Goal: Task Accomplishment & Management: Manage account settings

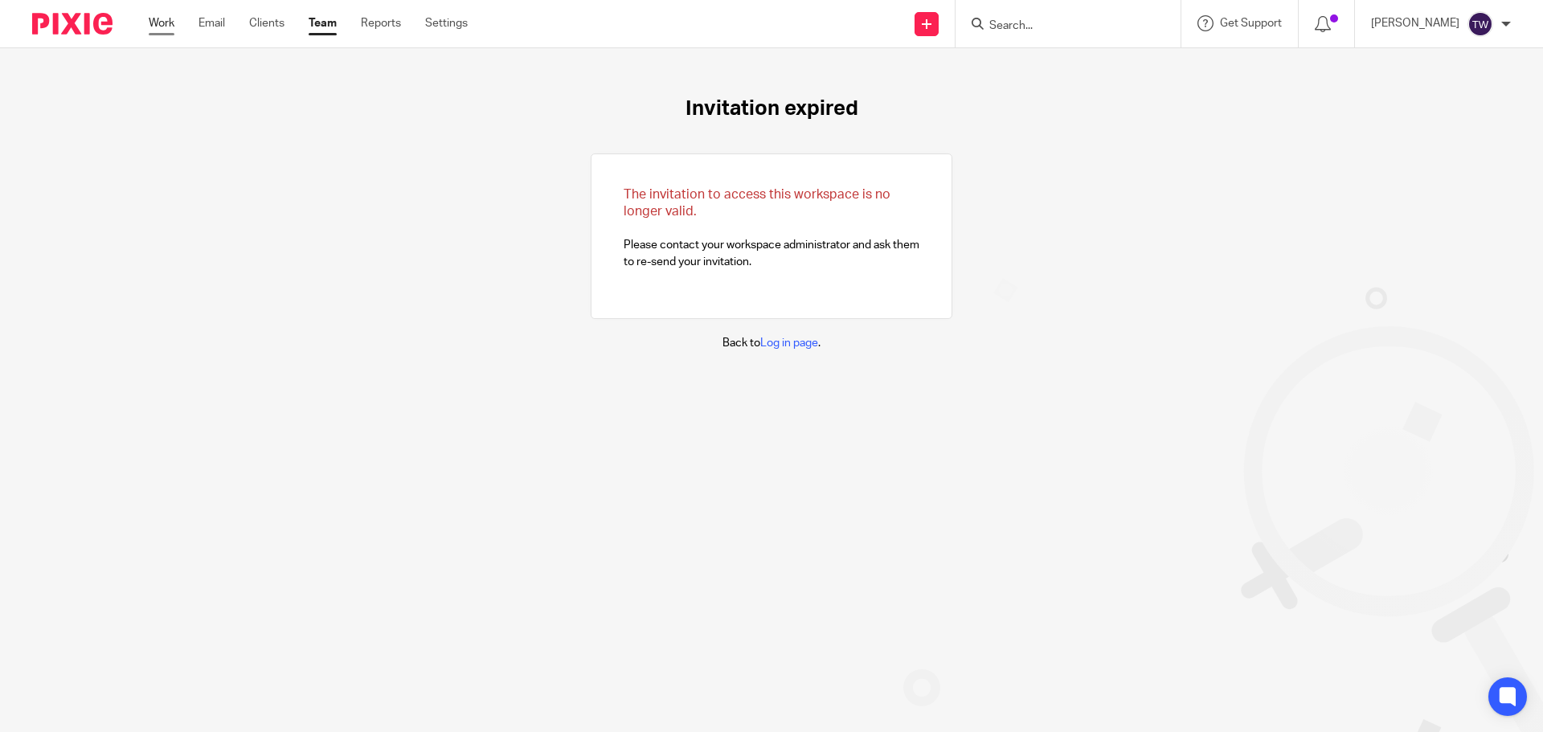
click at [155, 24] on link "Work" at bounding box center [162, 23] width 26 height 16
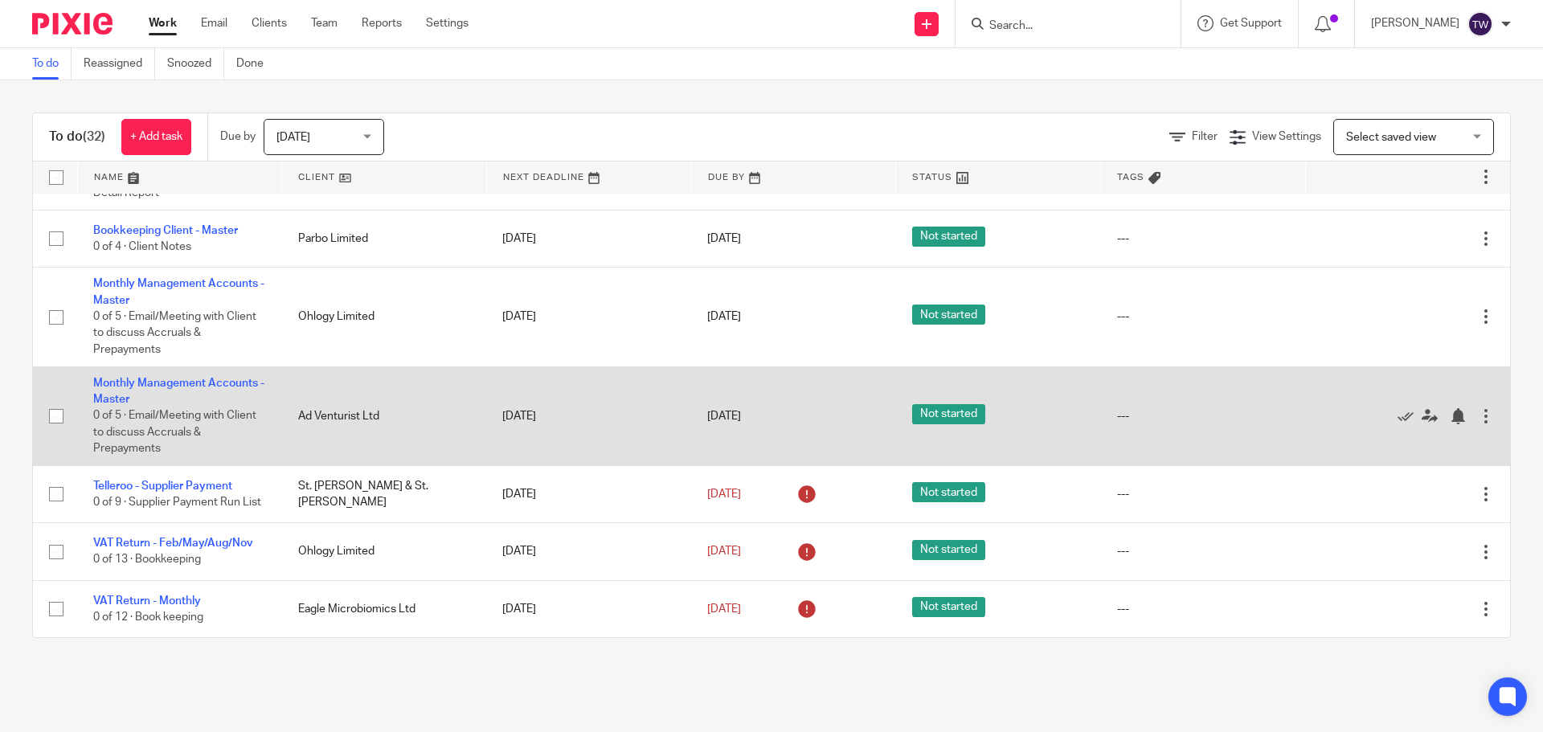
scroll to position [1734, 0]
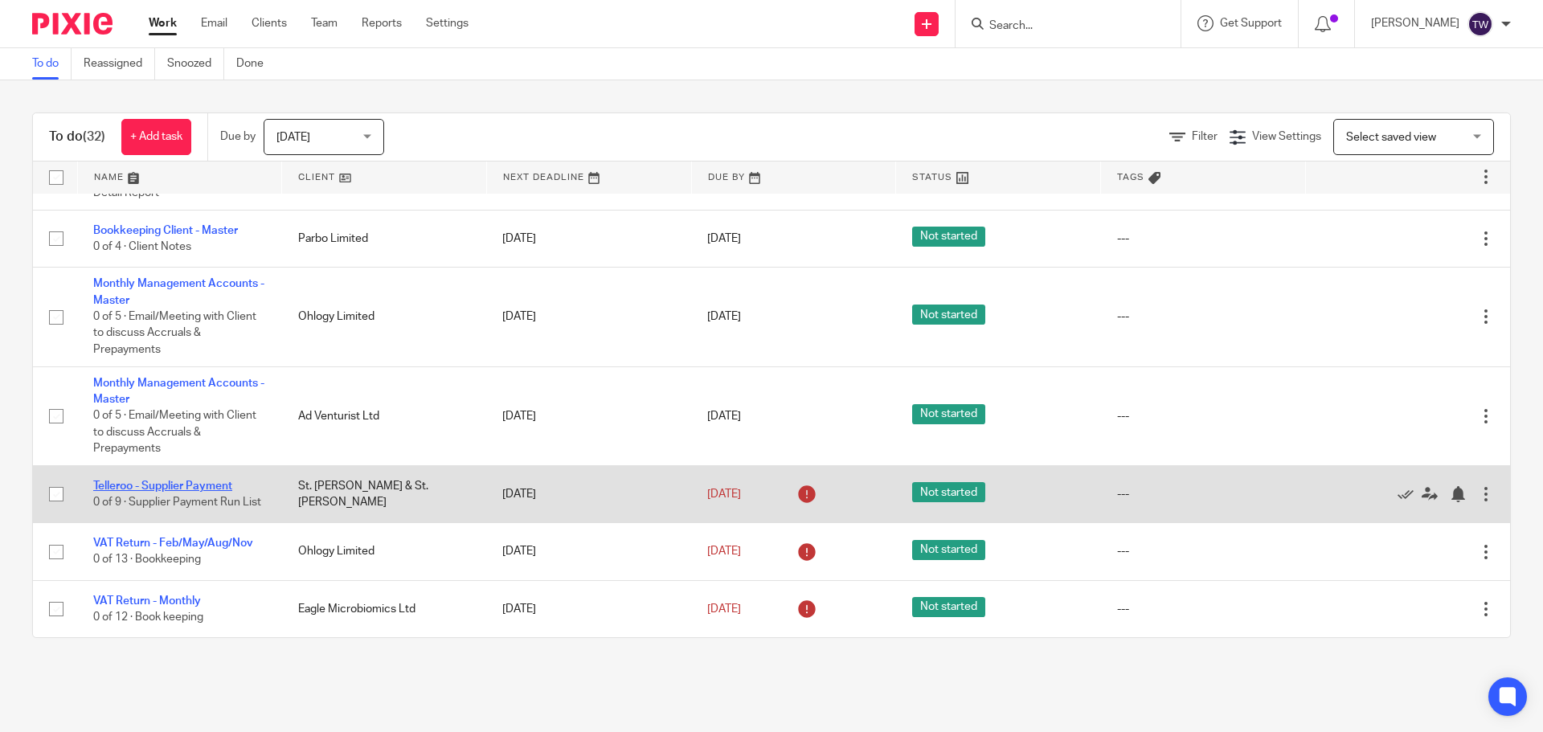
click at [231, 481] on link "Telleroo - Supplier Payment" at bounding box center [162, 486] width 139 height 11
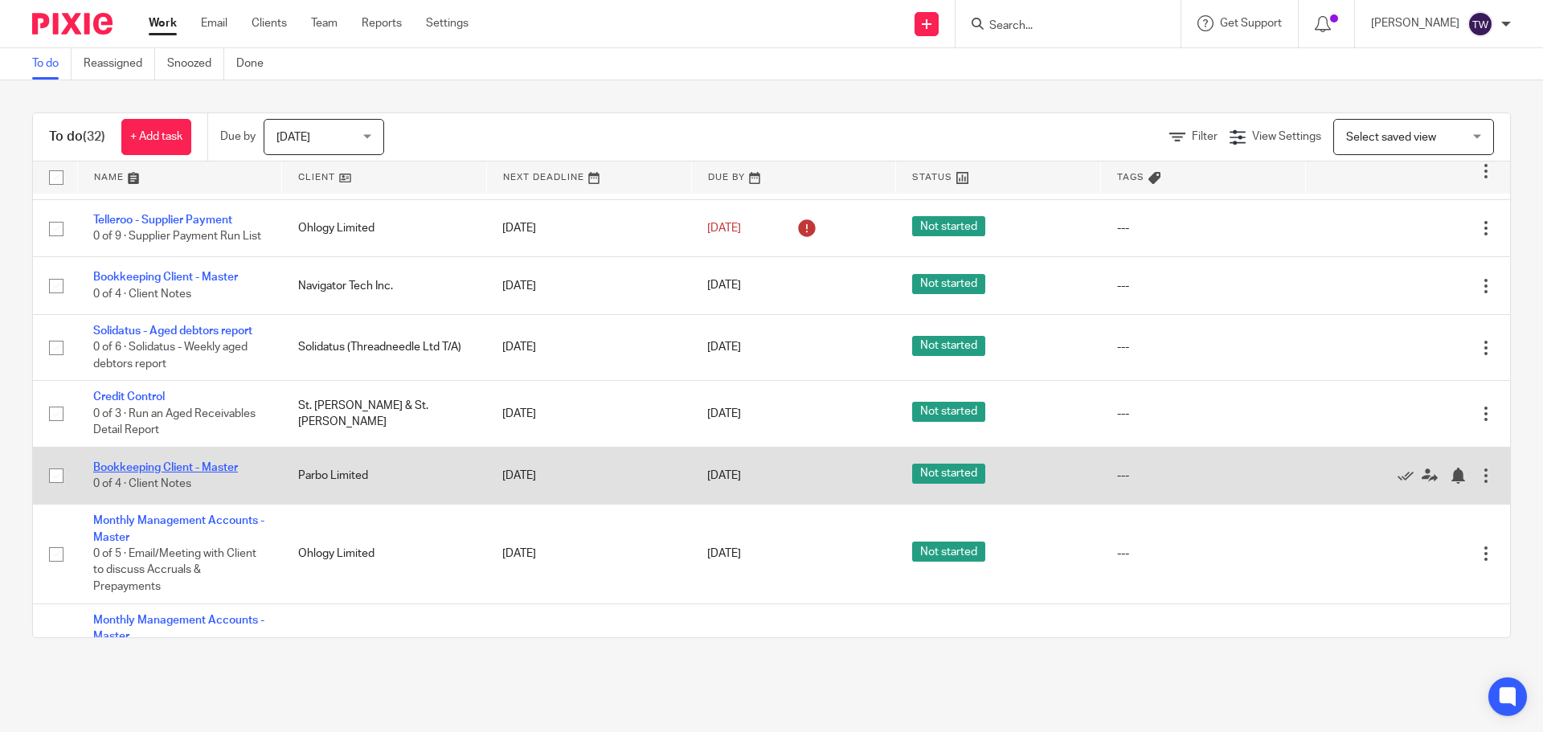
scroll to position [1412, 0]
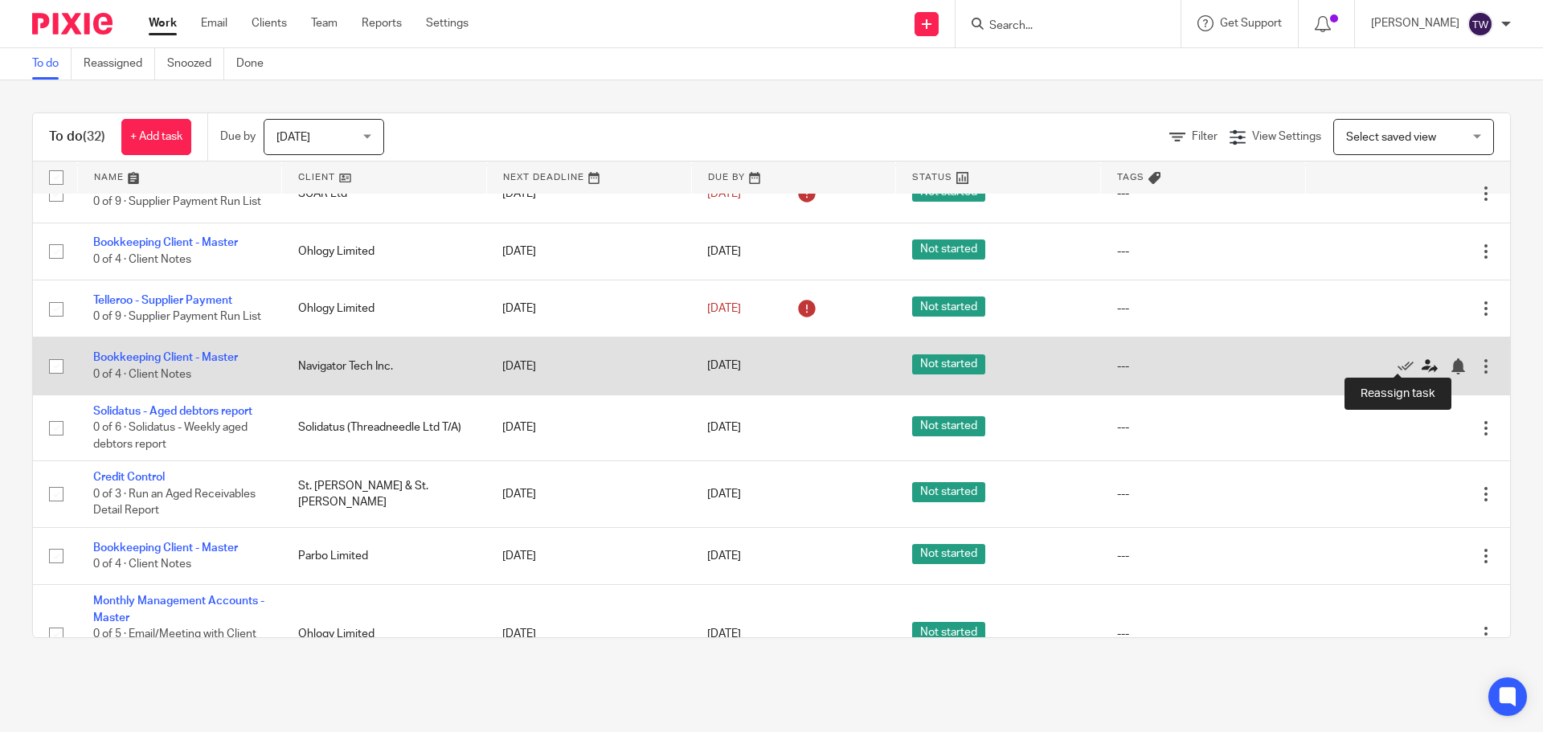
click at [1422, 367] on icon at bounding box center [1430, 366] width 16 height 16
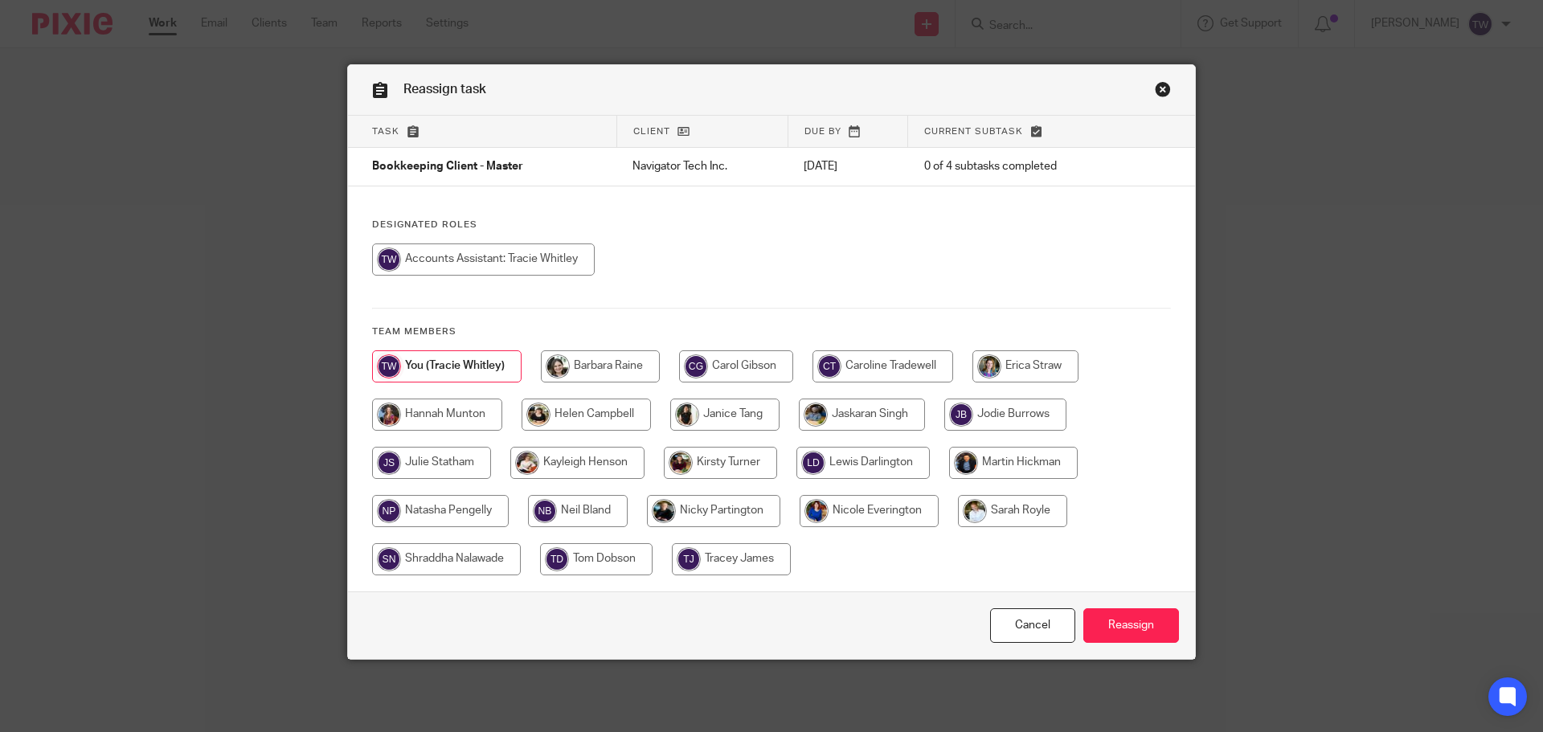
click at [906, 412] on input "radio" at bounding box center [862, 415] width 126 height 32
radio input "true"
click at [1144, 624] on input "Reassign" at bounding box center [1131, 625] width 96 height 35
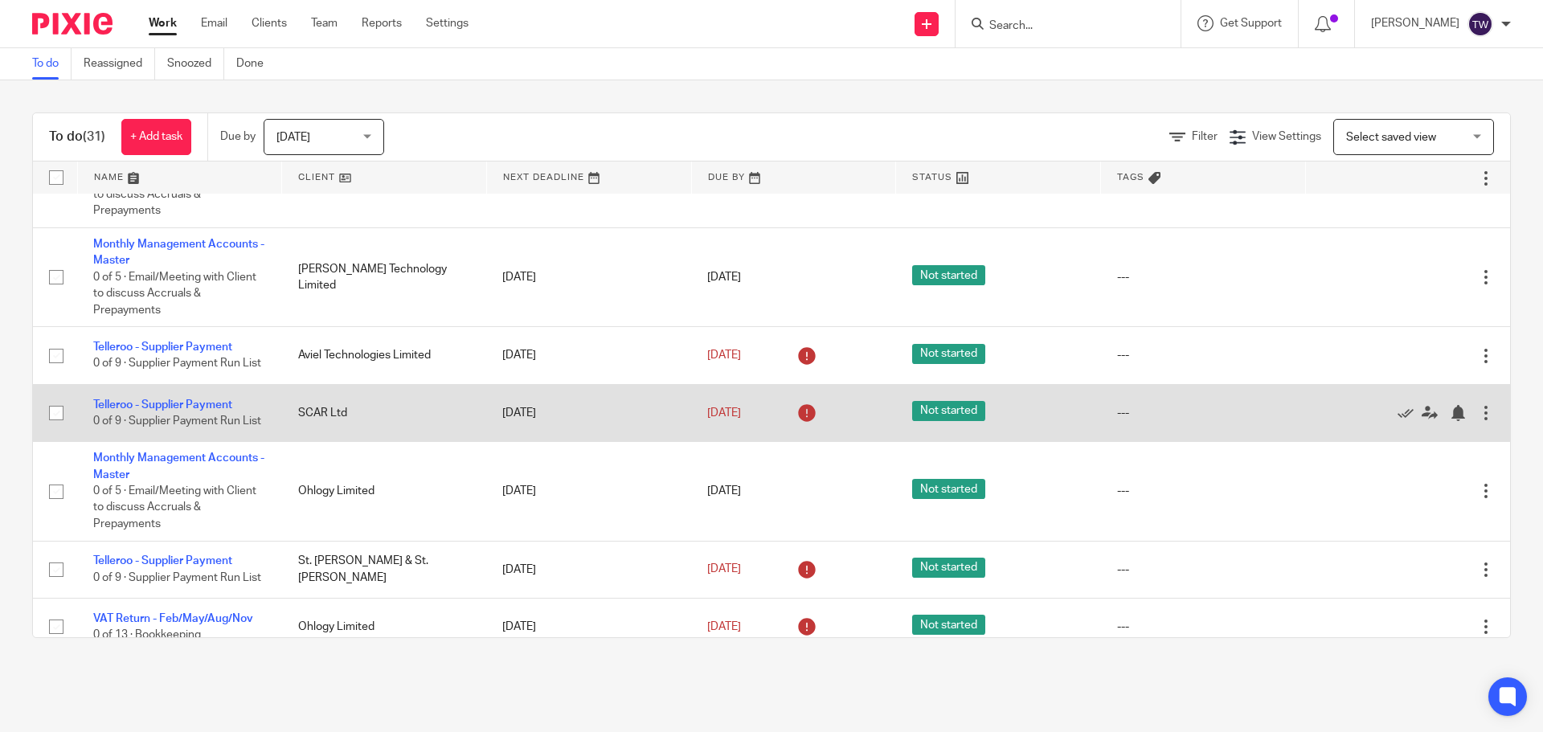
scroll to position [1596, 0]
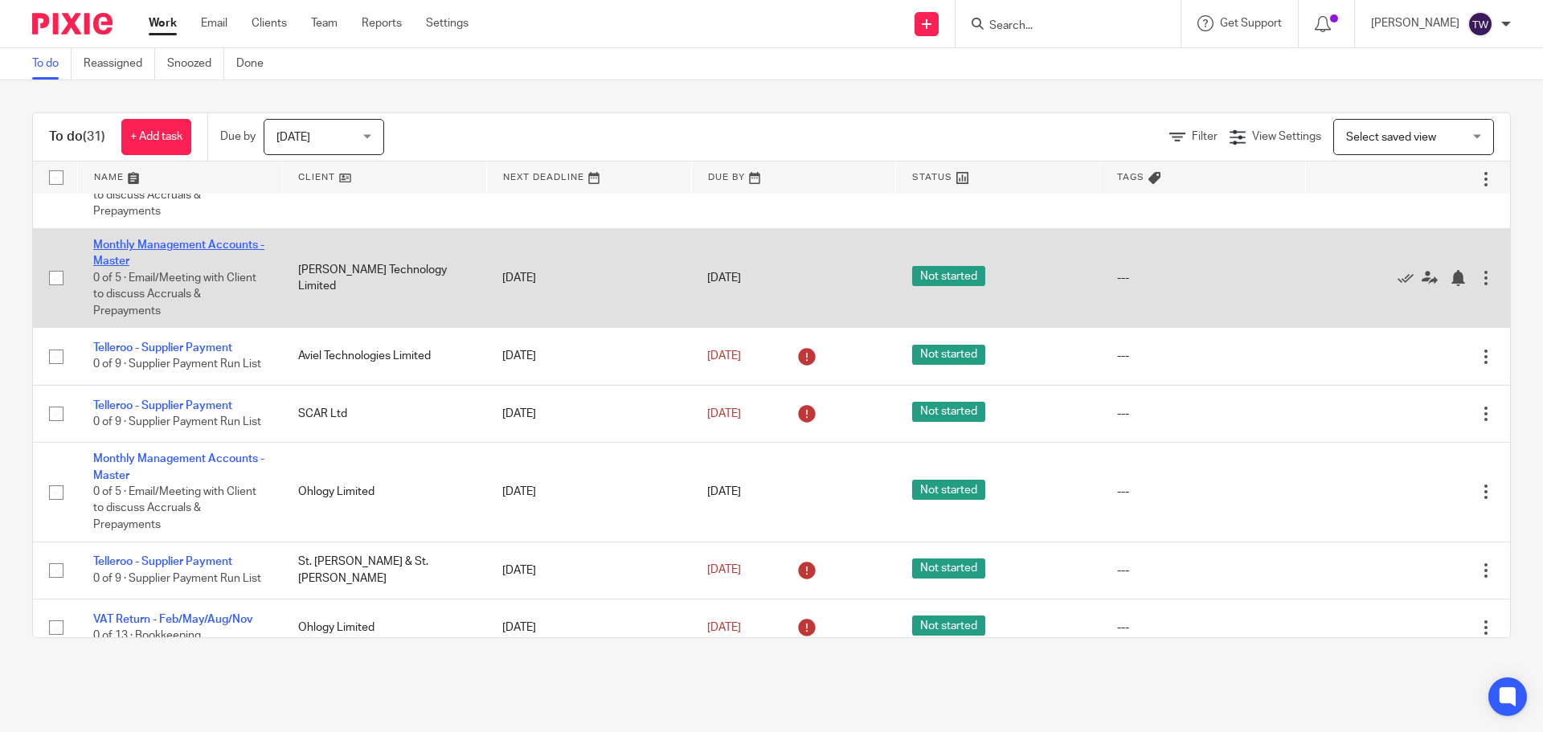
click at [163, 240] on link "Monthly Management Accounts - Master" at bounding box center [178, 253] width 171 height 27
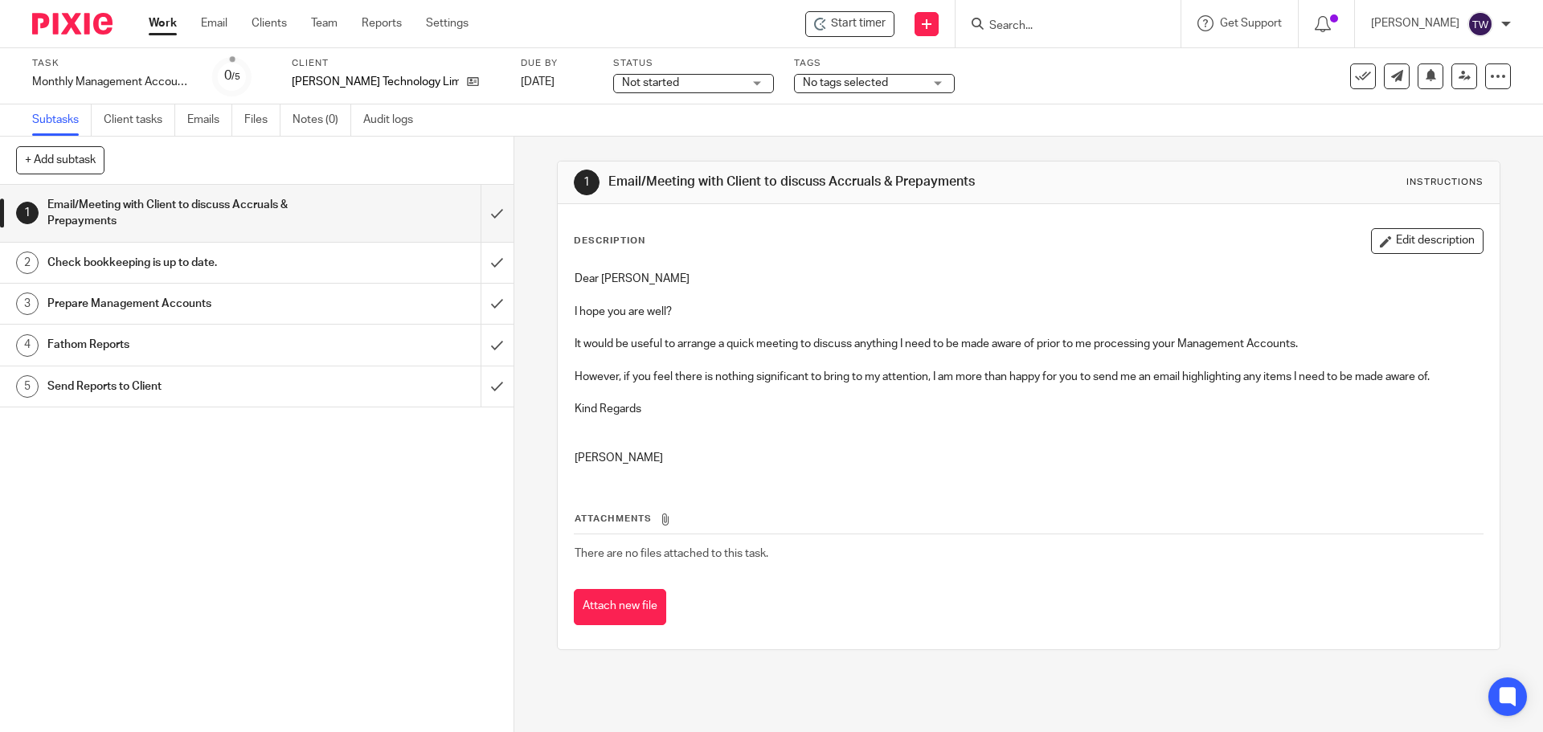
click at [622, 84] on span "Not started" at bounding box center [650, 82] width 57 height 11
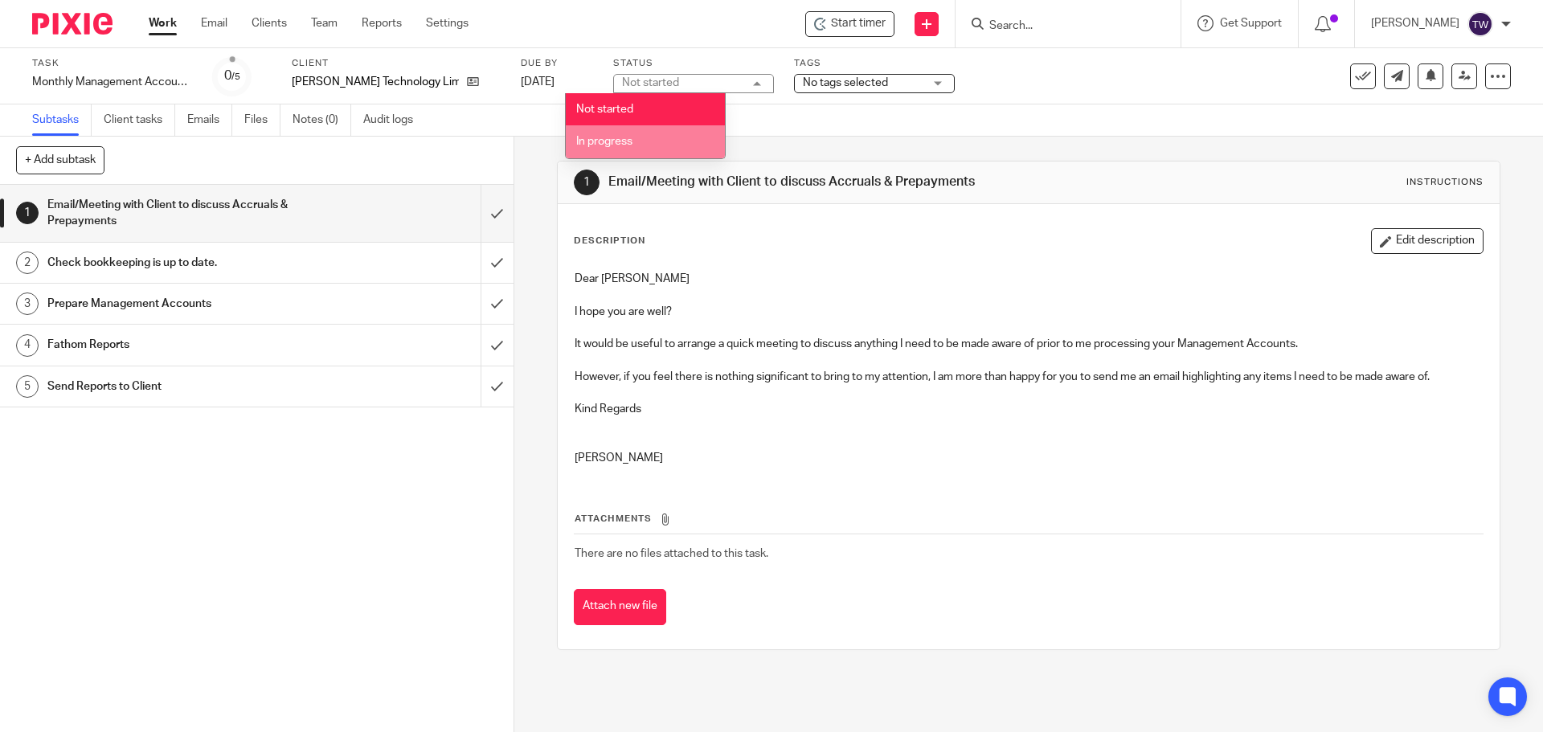
click at [632, 135] on li "In progress" at bounding box center [645, 141] width 159 height 33
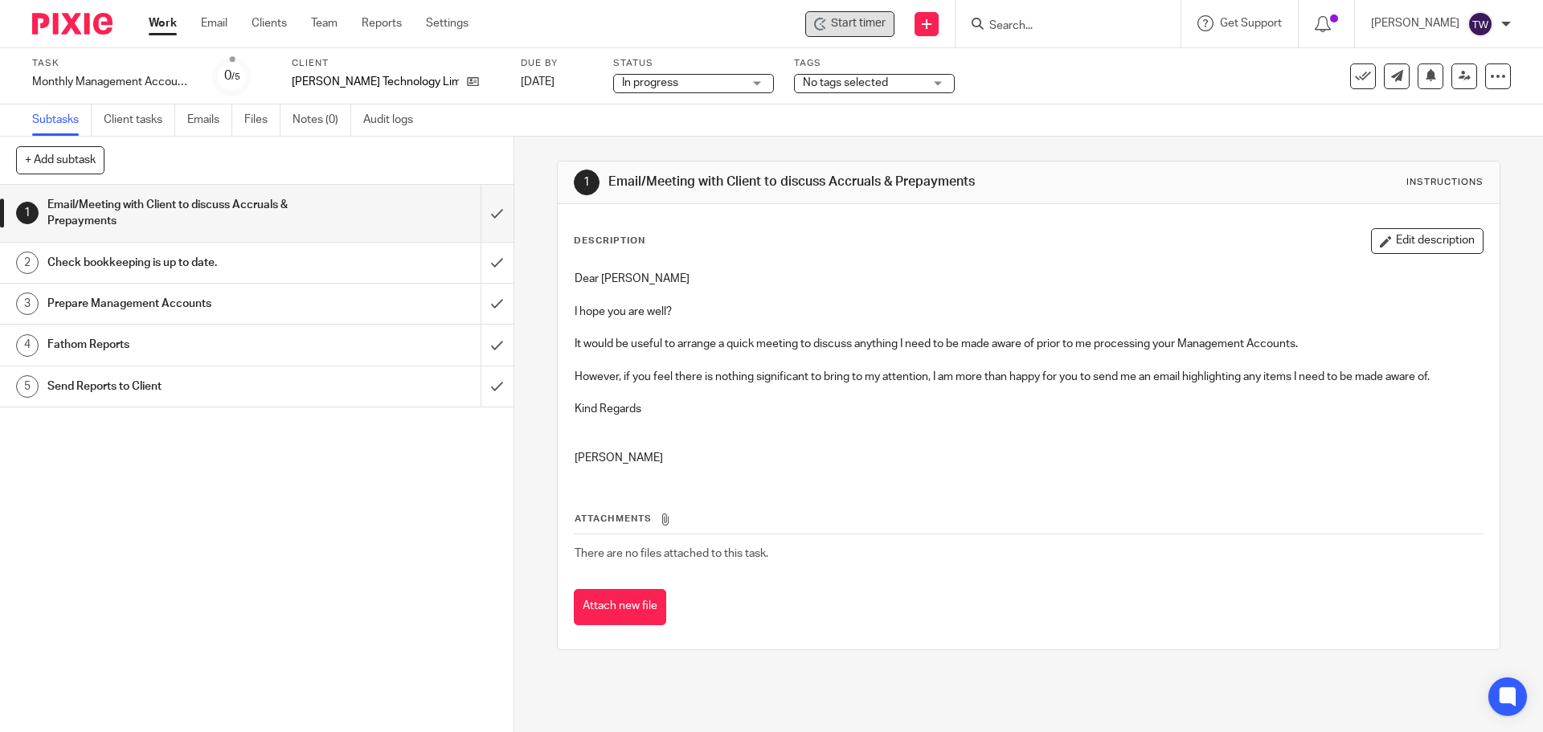
click at [870, 23] on span "Start timer" at bounding box center [858, 23] width 55 height 17
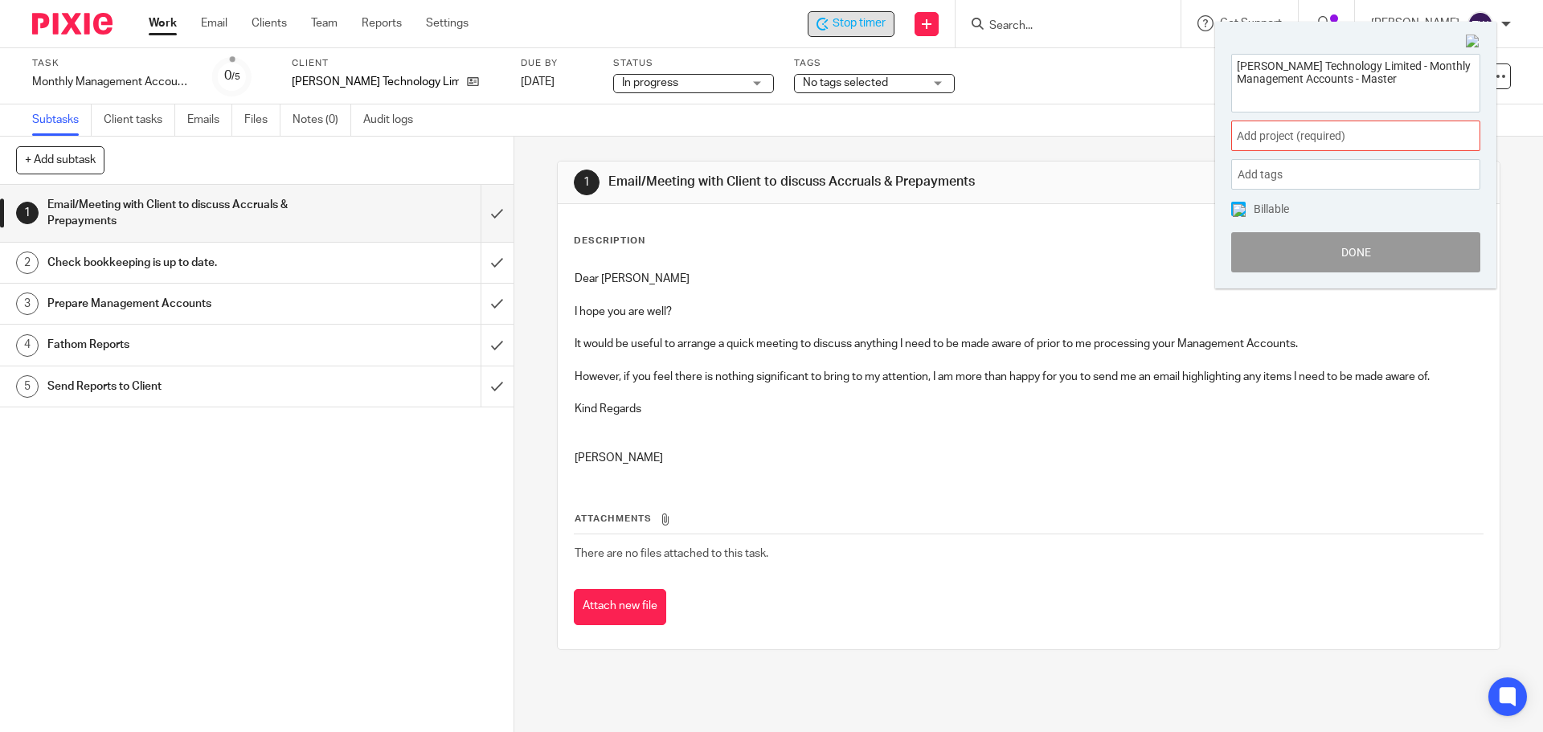
click at [1294, 132] on span "Add project (required) :" at bounding box center [1338, 136] width 203 height 17
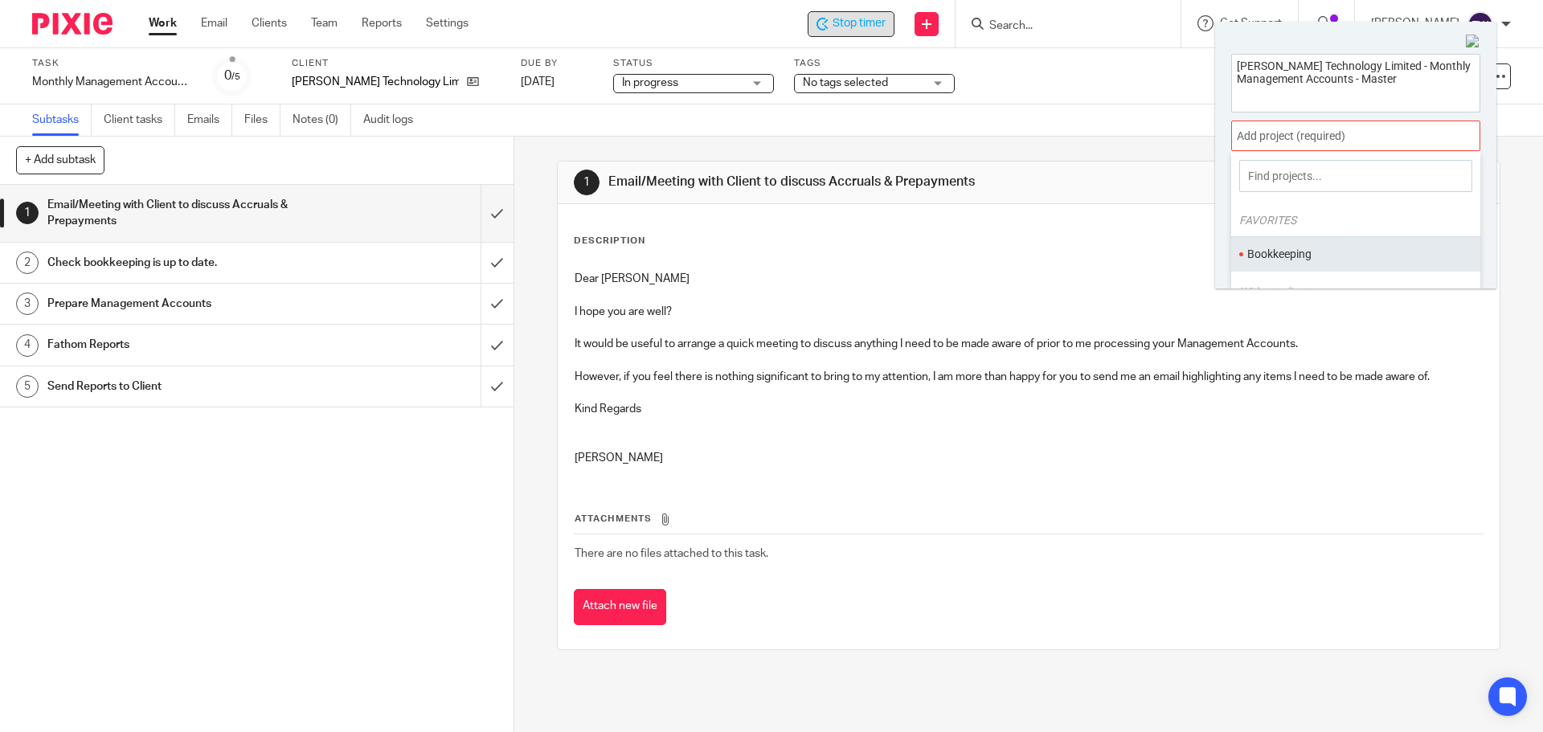
click at [1331, 260] on li "Bookkeeping" at bounding box center [1352, 254] width 210 height 17
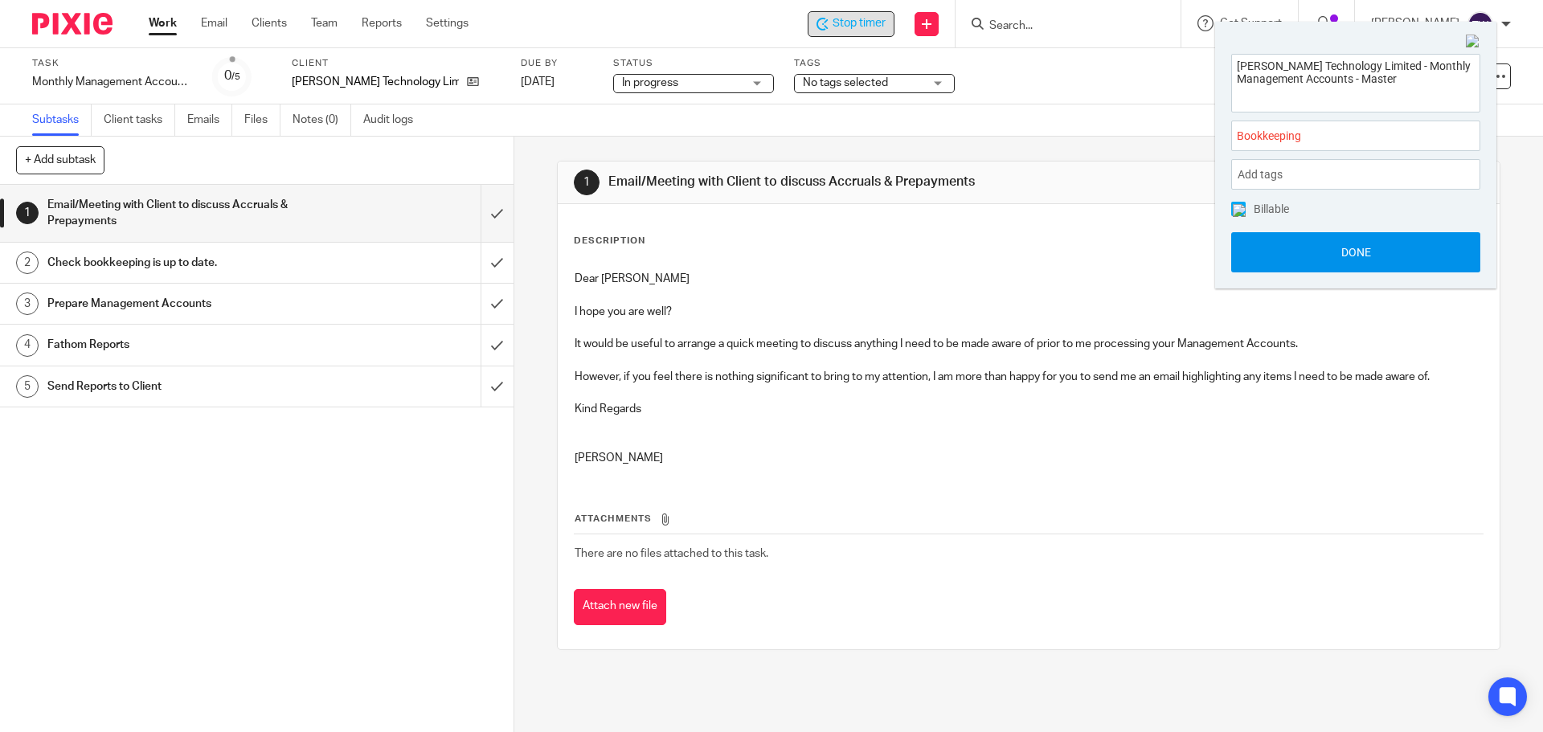
click at [1315, 252] on button "Done" at bounding box center [1355, 252] width 249 height 40
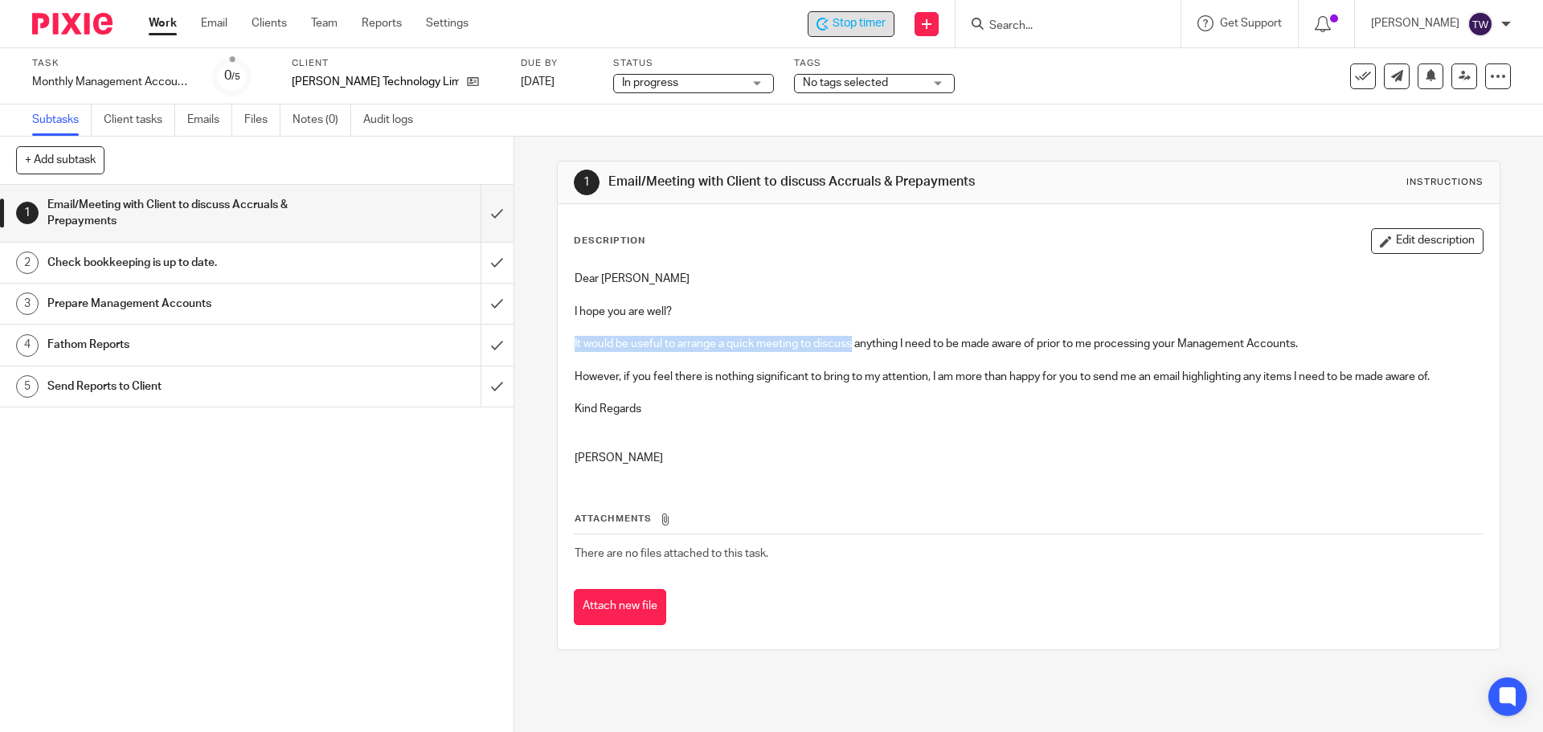
drag, startPoint x: 850, startPoint y: 346, endPoint x: 571, endPoint y: 348, distance: 278.9
click at [575, 348] on p "It would be useful to arrange a quick meeting to discuss anything I need to be …" at bounding box center [1028, 344] width 907 height 16
click at [639, 350] on p "It would be useful to arrange a quick meeting to discuss anything I need to be …" at bounding box center [1028, 344] width 907 height 16
drag, startPoint x: 850, startPoint y: 345, endPoint x: 567, endPoint y: 351, distance: 283.0
click at [567, 351] on div "Dear Jason I hope you are well? It would be useful to arrange a quick meeting t…" at bounding box center [1028, 370] width 923 height 215
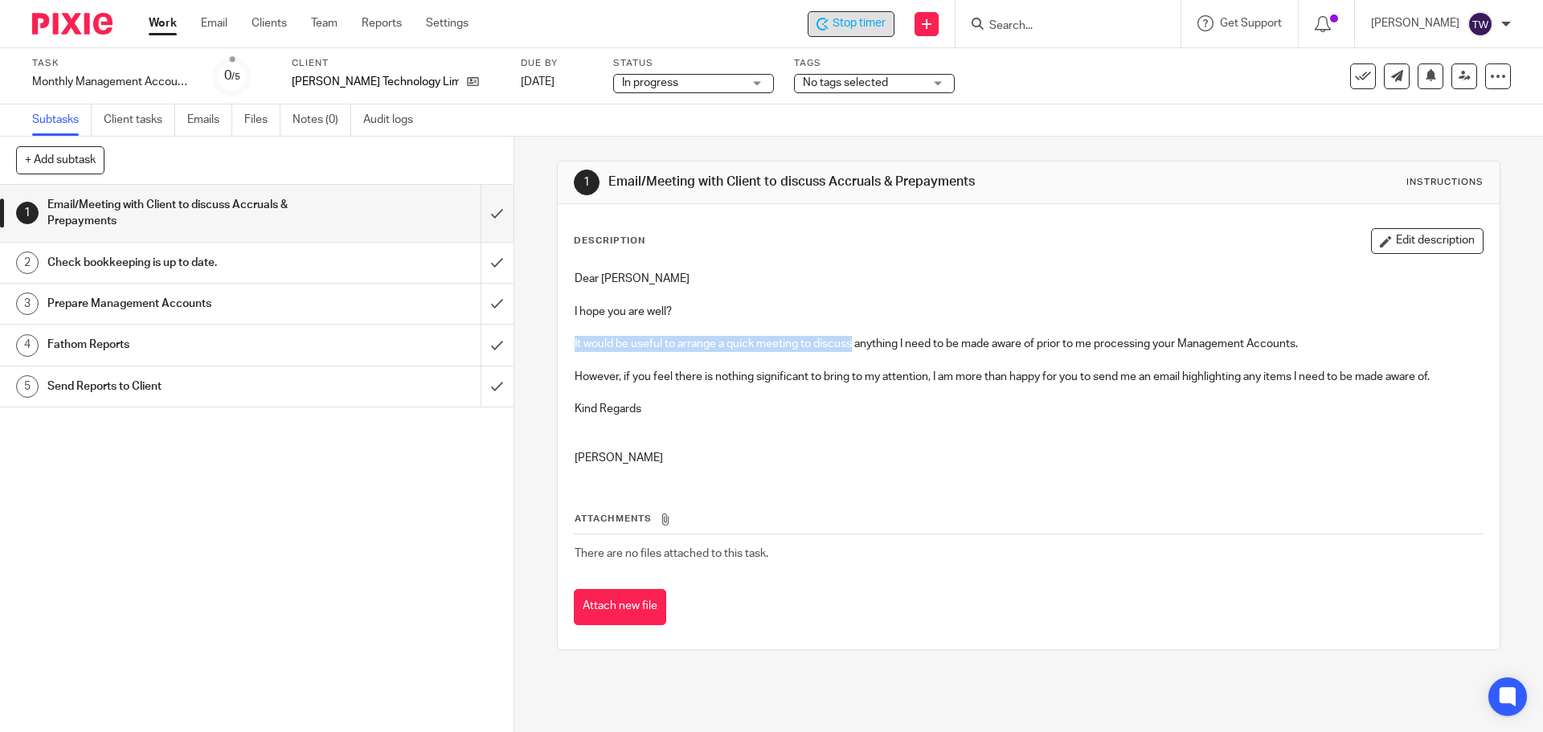
click at [653, 338] on p "It would be useful to arrange a quick meeting to discuss anything I need to be …" at bounding box center [1028, 344] width 907 height 16
click at [665, 342] on p "It would be useful to arrange a quick meeting to discuss anything I need to be …" at bounding box center [1028, 344] width 907 height 16
click at [647, 342] on p "It would be useful to arrange a quick meeting to discuss anything I need to be …" at bounding box center [1028, 344] width 907 height 16
click at [385, 224] on div "Email/Meeting with Client to discuss Accruals & Prepayments" at bounding box center [255, 213] width 417 height 41
click at [575, 305] on p "I hope you are well?" at bounding box center [1028, 312] width 907 height 16
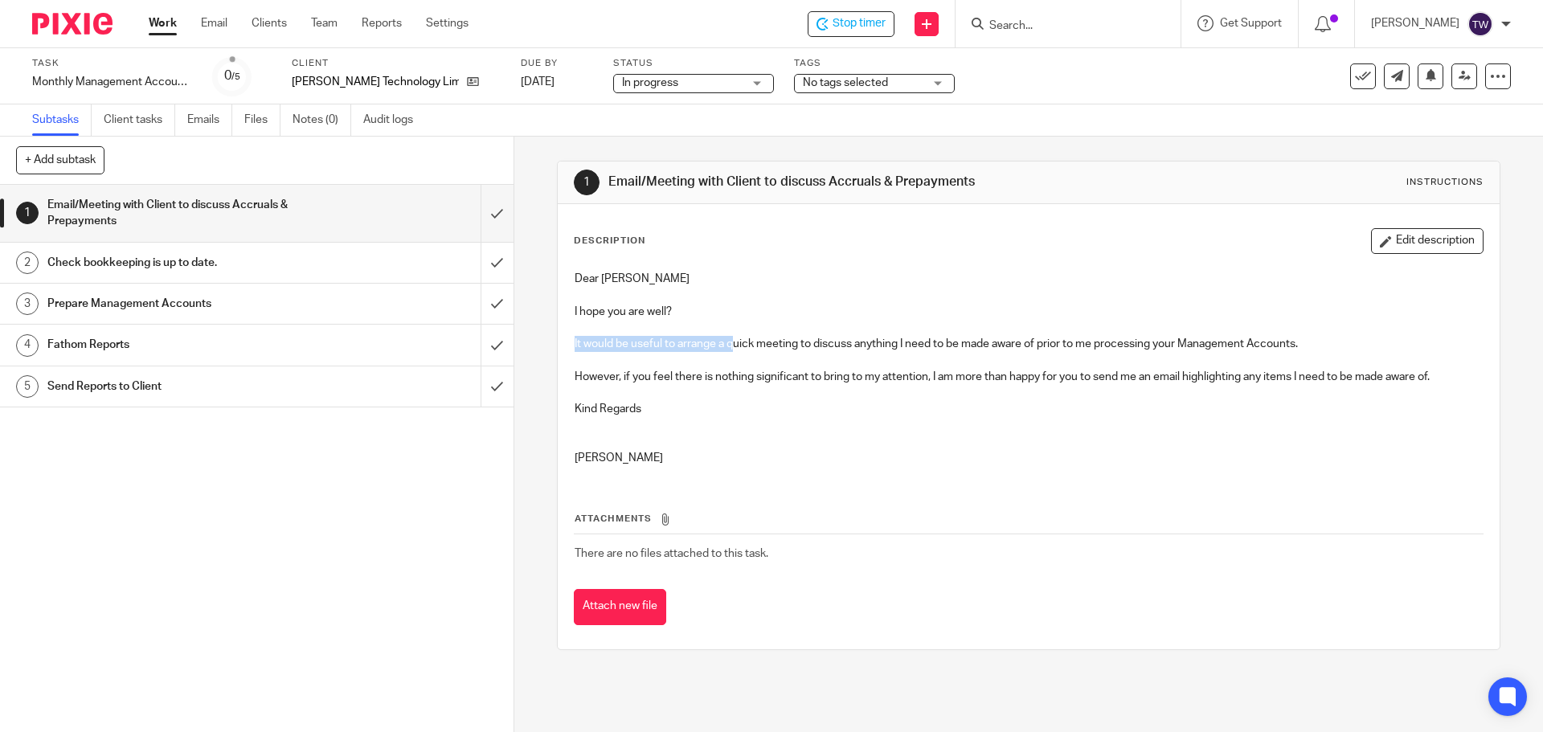
drag, startPoint x: 567, startPoint y: 339, endPoint x: 742, endPoint y: 342, distance: 175.2
click at [739, 342] on div "Dear [PERSON_NAME] I hope you are well? It would be useful to arrange a quick m…" at bounding box center [1028, 370] width 923 height 215
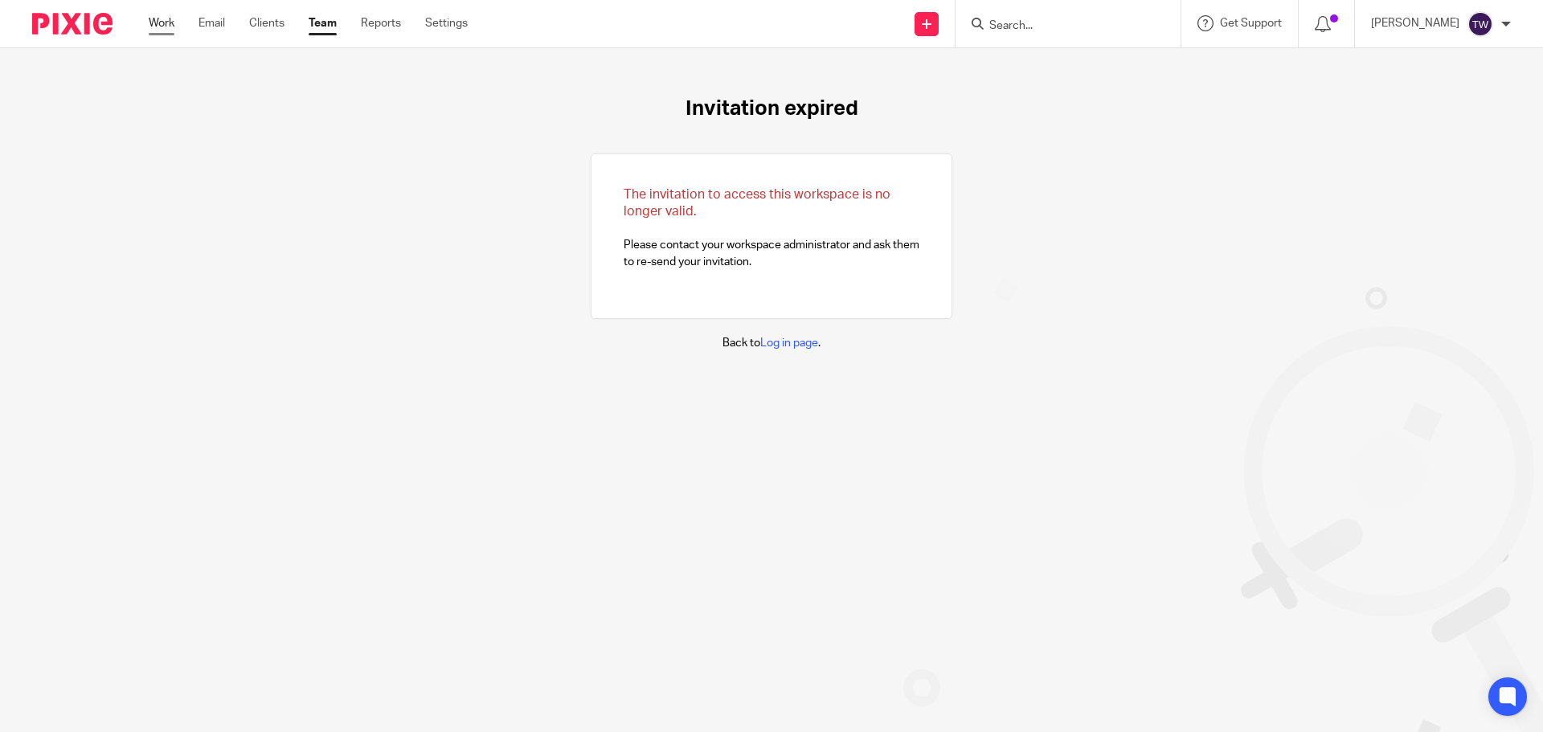
click at [171, 18] on link "Work" at bounding box center [162, 23] width 26 height 16
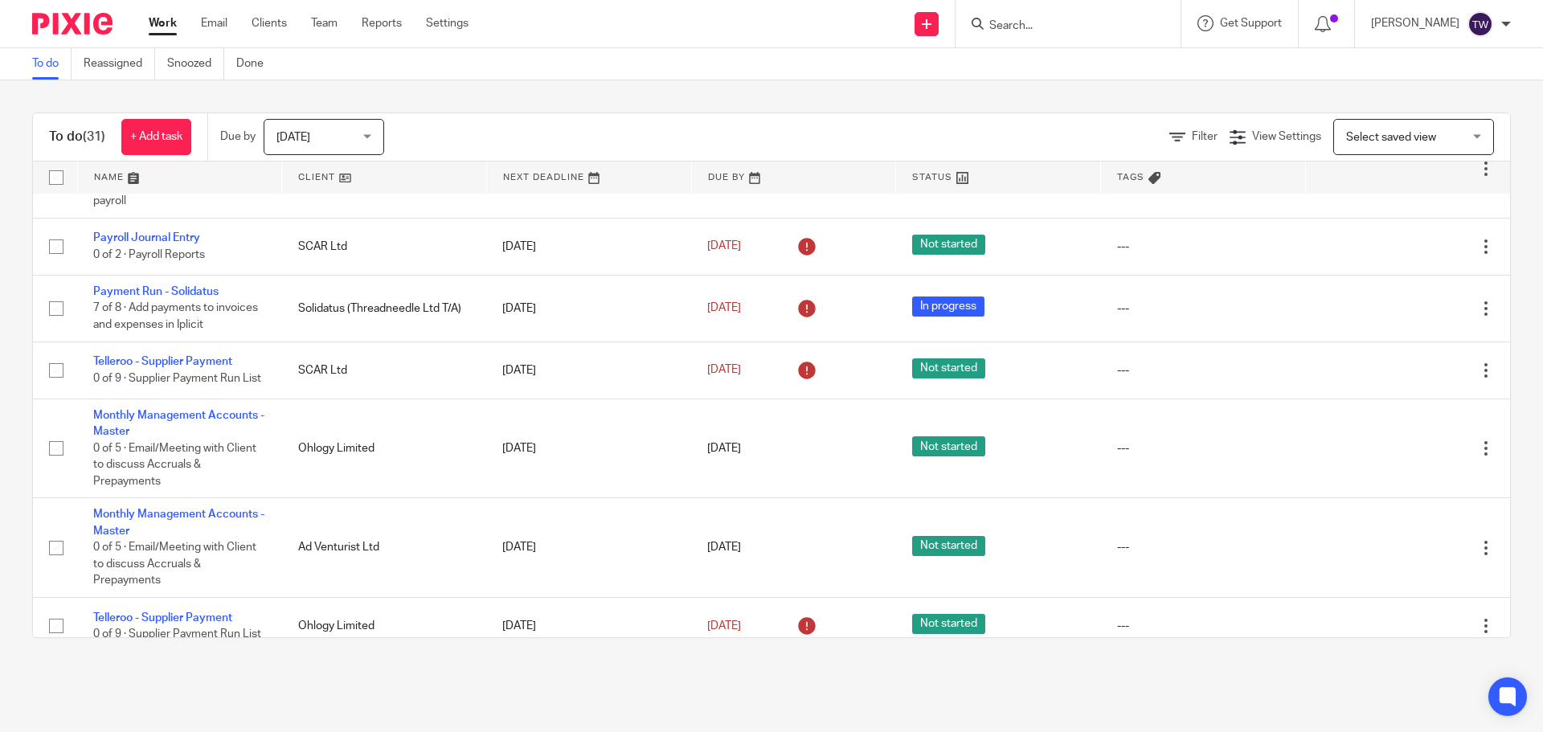
scroll to position [1045, 0]
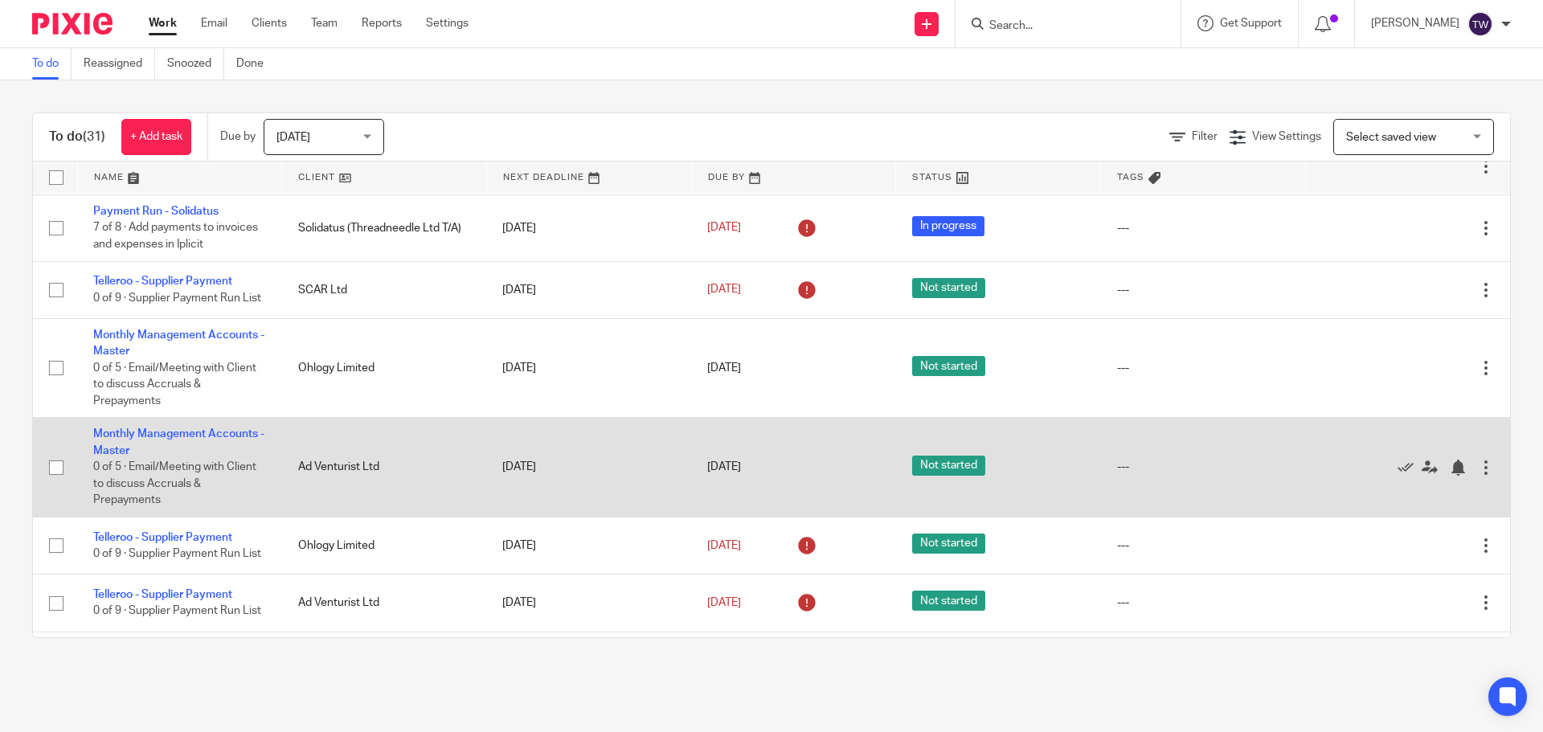
click at [210, 418] on td "Monthly Management Accounts - Master 0 of 5 · Email/Meeting with Client to disc…" at bounding box center [179, 467] width 205 height 99
click at [209, 428] on link "Monthly Management Accounts - Master" at bounding box center [178, 441] width 171 height 27
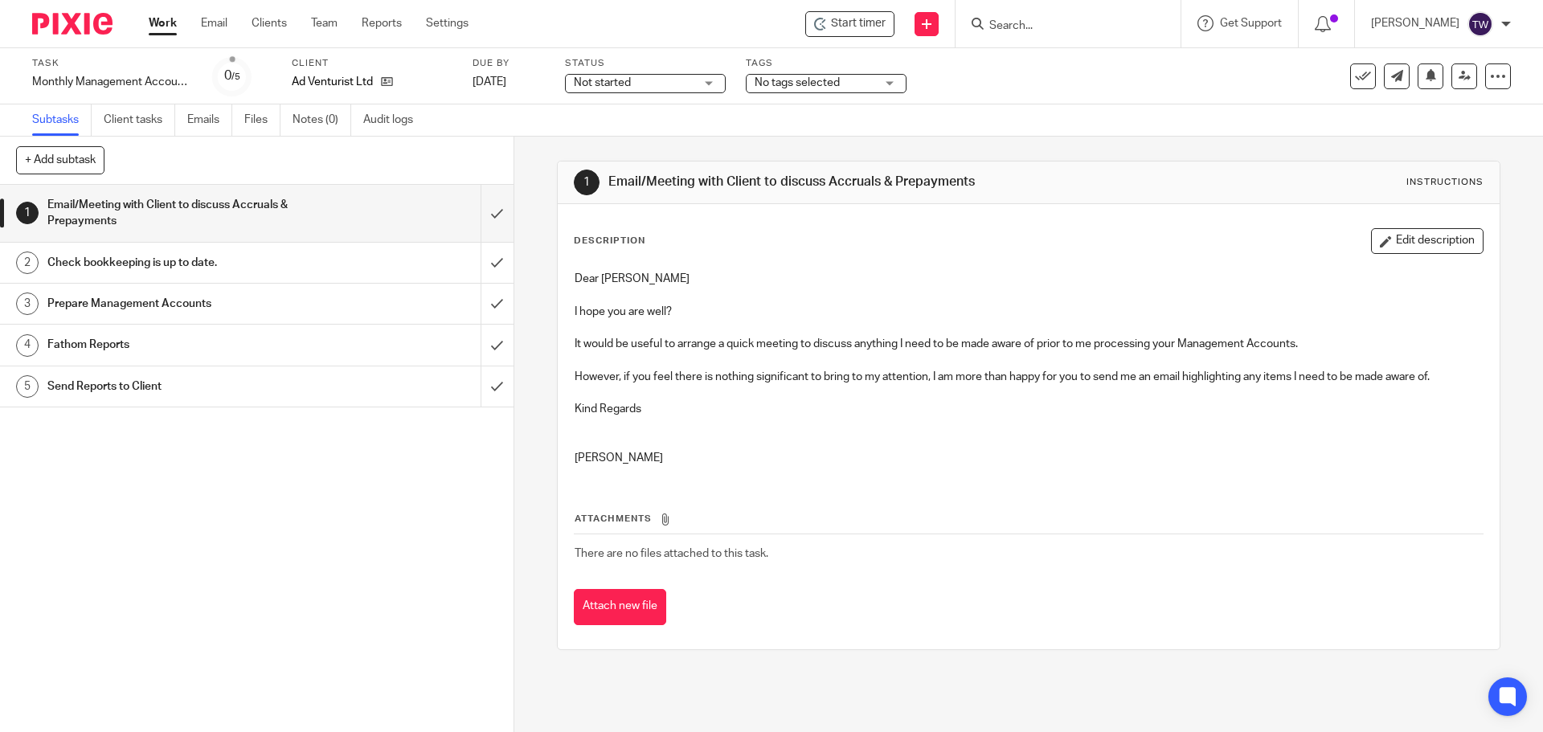
click at [635, 335] on p at bounding box center [1028, 328] width 907 height 16
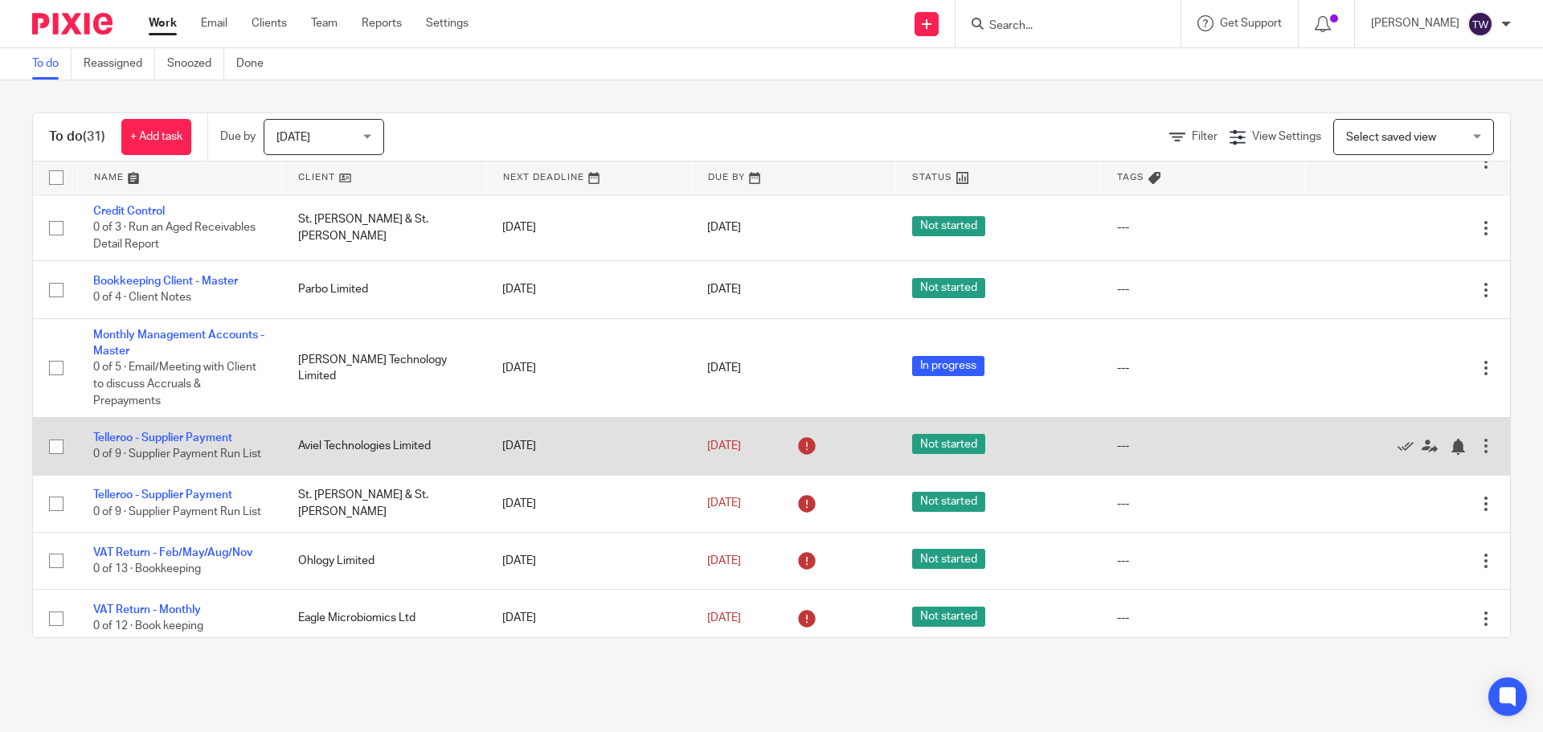
scroll to position [1677, 0]
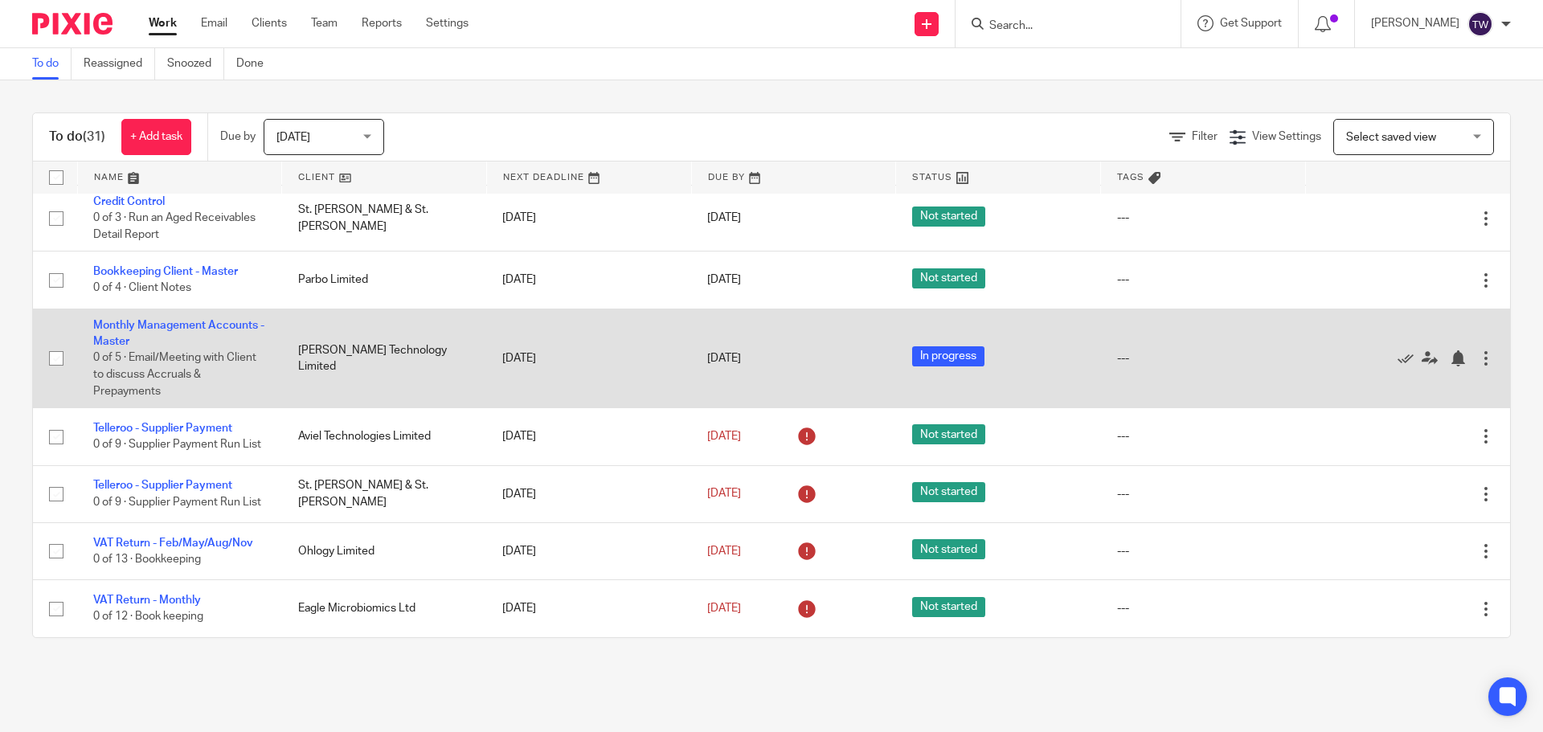
click at [209, 316] on td "Monthly Management Accounts - Master 0 of 5 · Email/Meeting with Client to disc…" at bounding box center [179, 358] width 205 height 99
click at [212, 320] on link "Monthly Management Accounts - Master" at bounding box center [178, 333] width 171 height 27
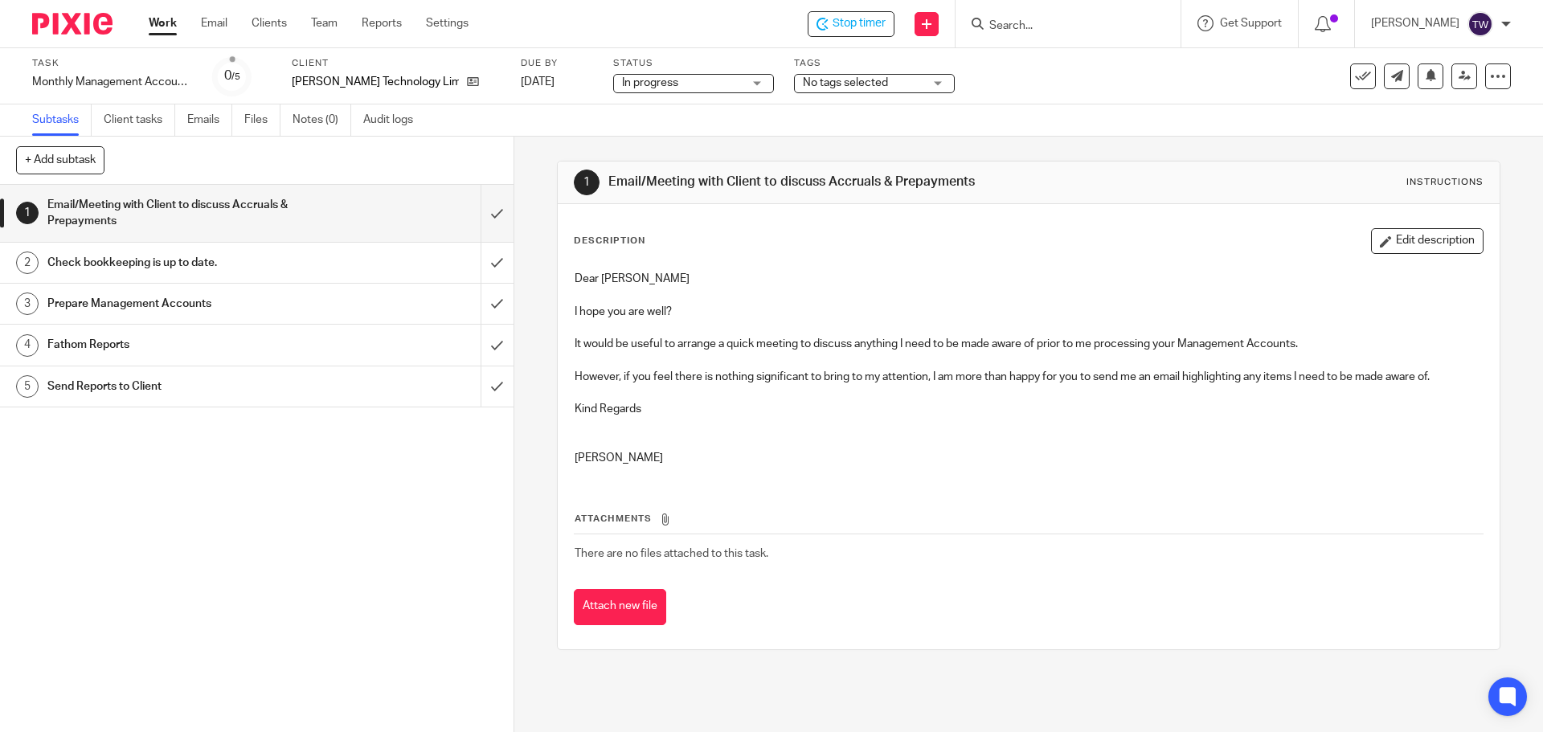
click at [620, 374] on p "However, if you feel there is nothing significant to bring to my attention, I a…" at bounding box center [1028, 377] width 907 height 16
click at [593, 318] on p "I hope you are well?" at bounding box center [1028, 312] width 907 height 16
click at [585, 313] on p "I hope you are well?" at bounding box center [1028, 312] width 907 height 16
click at [575, 289] on p at bounding box center [1028, 295] width 907 height 16
click at [571, 286] on div "Dear Jason I hope you are well? It would be useful to arrange a quick meeting t…" at bounding box center [1028, 370] width 923 height 215
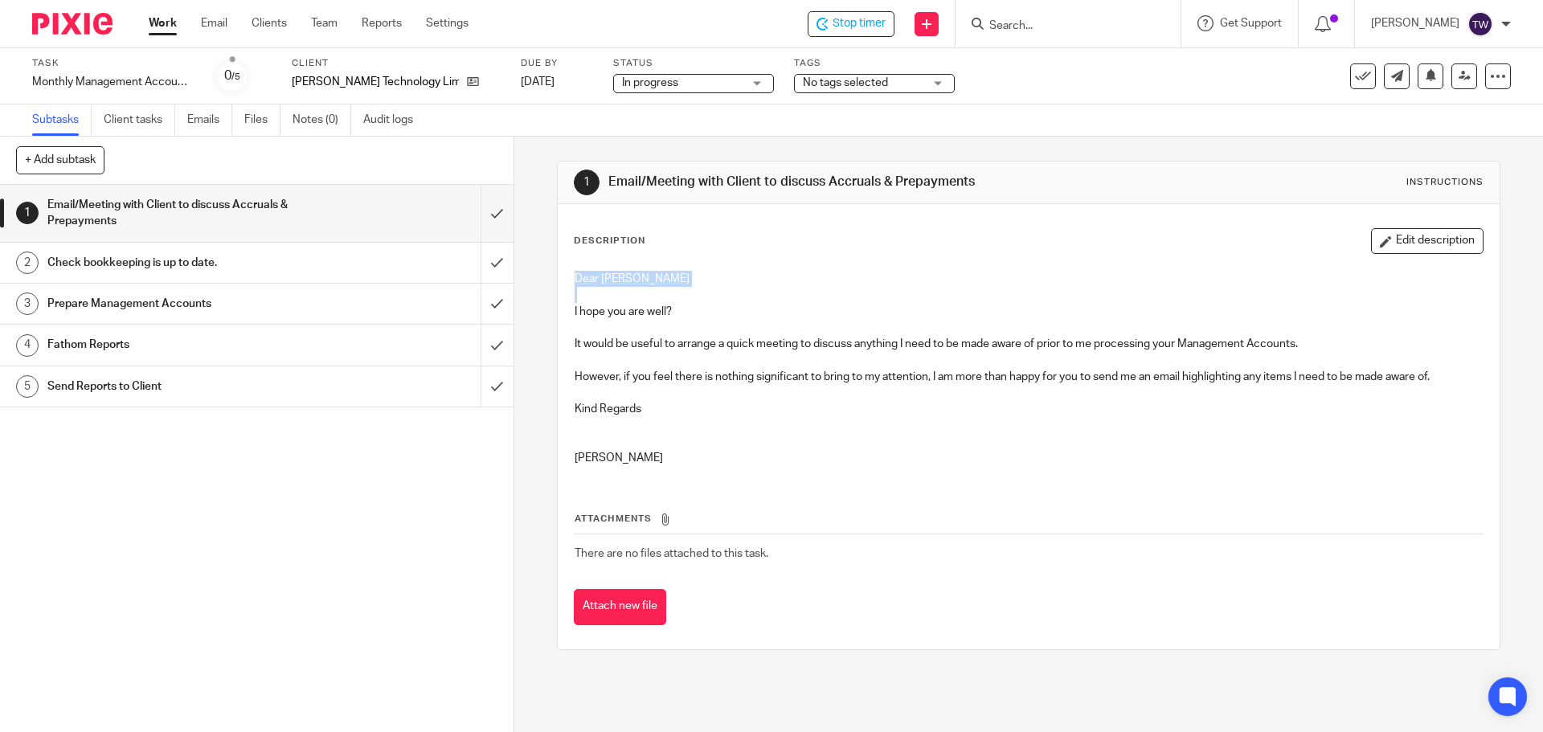
click at [355, 219] on div "Email/Meeting with Client to discuss Accruals & Prepayments" at bounding box center [255, 213] width 417 height 41
drag, startPoint x: 571, startPoint y: 347, endPoint x: 851, endPoint y: 337, distance: 280.7
click at [851, 337] on p "It would be useful to arrange a quick meeting to discuss anything I need to be …" at bounding box center [1028, 344] width 907 height 16
drag, startPoint x: 881, startPoint y: 256, endPoint x: 886, endPoint y: 249, distance: 9.2
click at [886, 249] on div "Description Edit description Dear [PERSON_NAME] I hope you are well? It would b…" at bounding box center [1028, 353] width 909 height 251
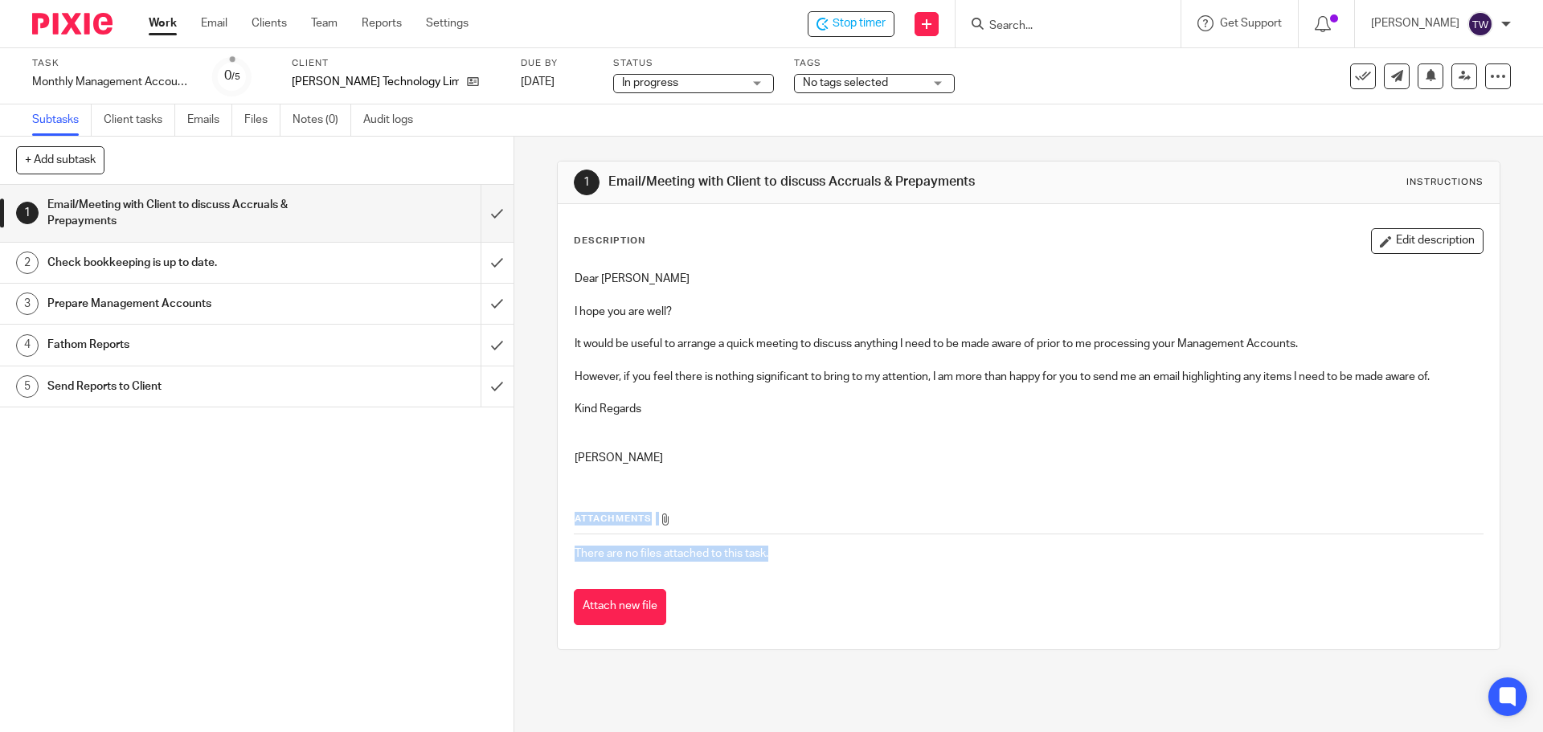
click at [833, 572] on div "Attachments There are no files attached to this task. Attach new file" at bounding box center [1028, 552] width 909 height 146
click at [616, 306] on p "I hope you are well?" at bounding box center [1028, 312] width 907 height 16
click at [575, 288] on p at bounding box center [1028, 295] width 907 height 16
click at [568, 273] on div "Dear [PERSON_NAME] I hope you are well? It would be useful to arrange a quick m…" at bounding box center [1028, 370] width 923 height 215
click at [1391, 244] on button "Edit description" at bounding box center [1427, 241] width 113 height 26
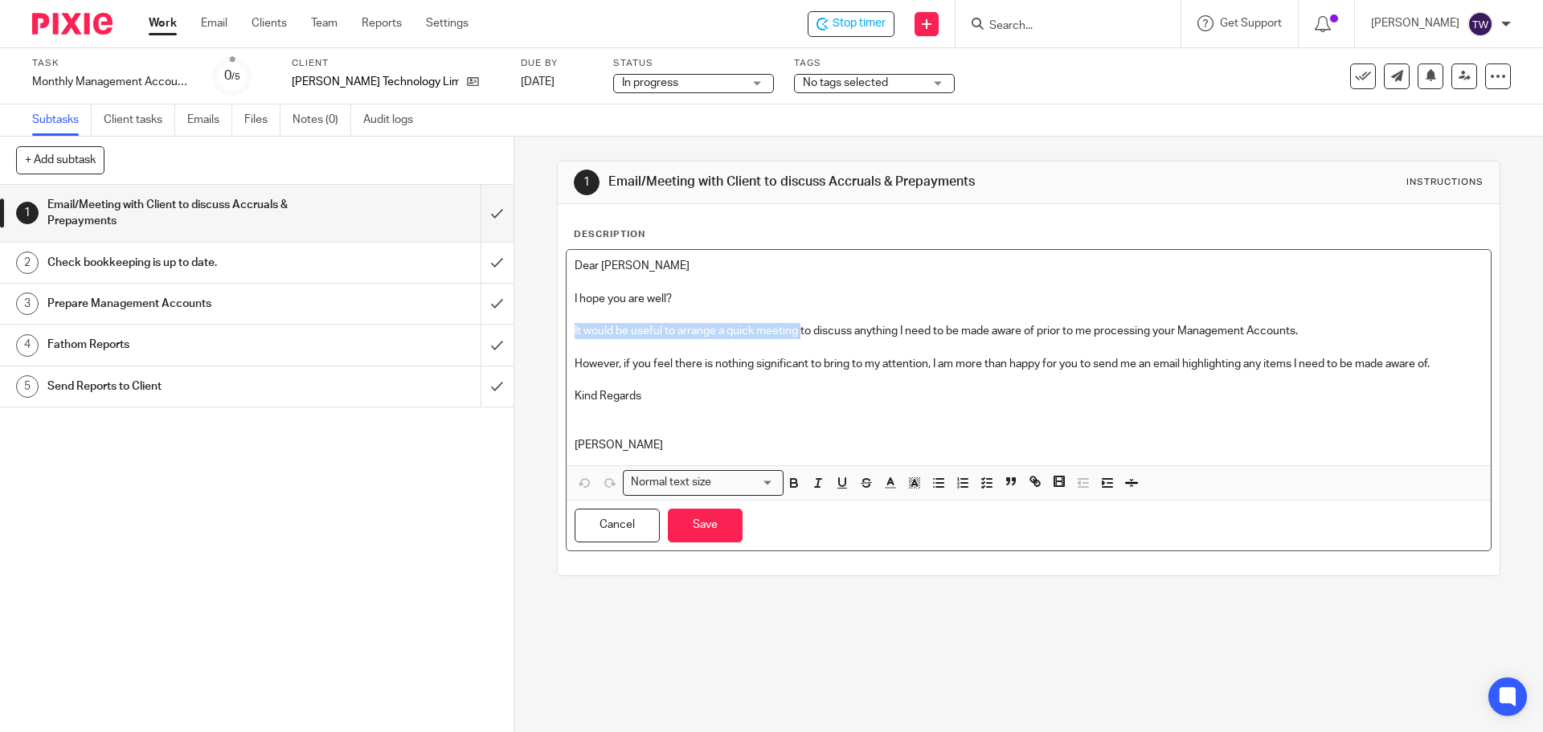
drag, startPoint x: 571, startPoint y: 333, endPoint x: 797, endPoint y: 333, distance: 225.8
click at [797, 333] on p "It would be useful to arrange a quick meeting to discuss anything I need to be …" at bounding box center [1028, 331] width 907 height 16
click at [877, 426] on p at bounding box center [1028, 420] width 907 height 33
click at [649, 525] on button "Cancel" at bounding box center [617, 526] width 85 height 35
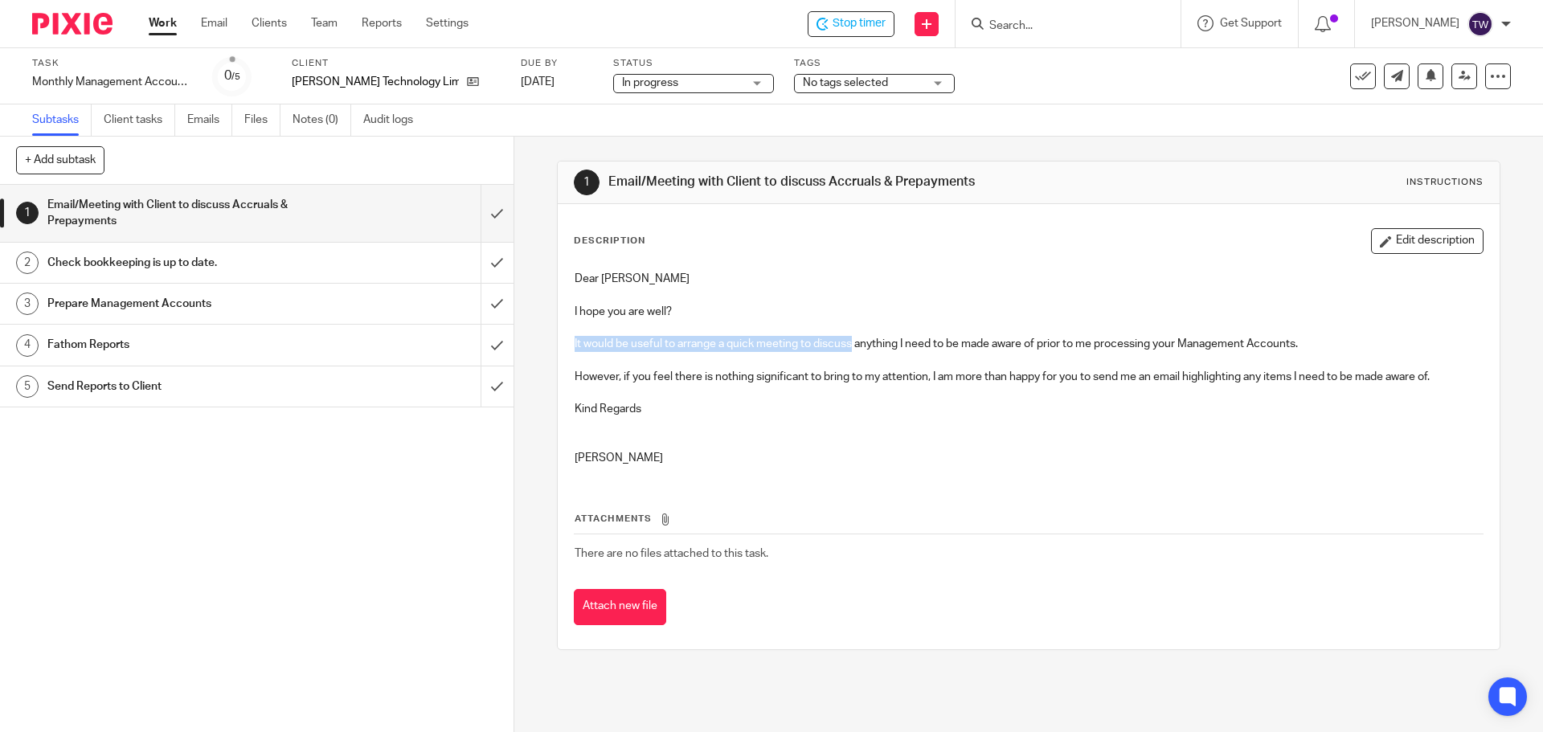
drag, startPoint x: 570, startPoint y: 342, endPoint x: 848, endPoint y: 347, distance: 278.1
click at [848, 347] on p "It would be useful to arrange a quick meeting to discuss anything I need to be …" at bounding box center [1028, 344] width 907 height 16
click at [825, 320] on p at bounding box center [1028, 328] width 907 height 16
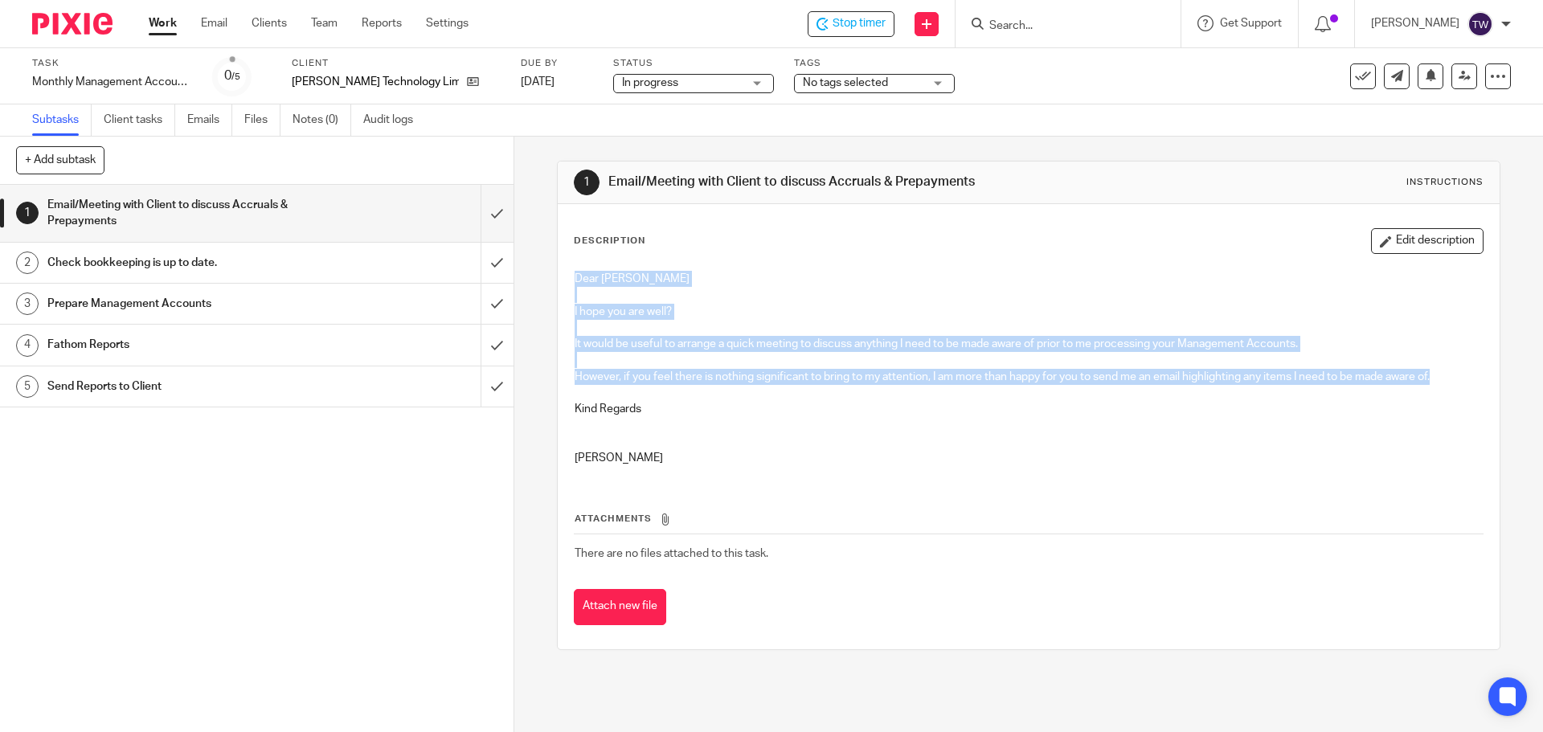
drag, startPoint x: 570, startPoint y: 280, endPoint x: 1438, endPoint y: 379, distance: 873.6
click at [1438, 379] on div "Dear Jason I hope you are well? It would be useful to arrange a quick meeting t…" at bounding box center [1028, 370] width 923 height 215
copy div "Dear Jason I hope you are well? It would be useful to arrange a quick meeting t…"
click at [414, 202] on div "Email/Meeting with Client to discuss Accruals & Prepayments" at bounding box center [255, 213] width 417 height 41
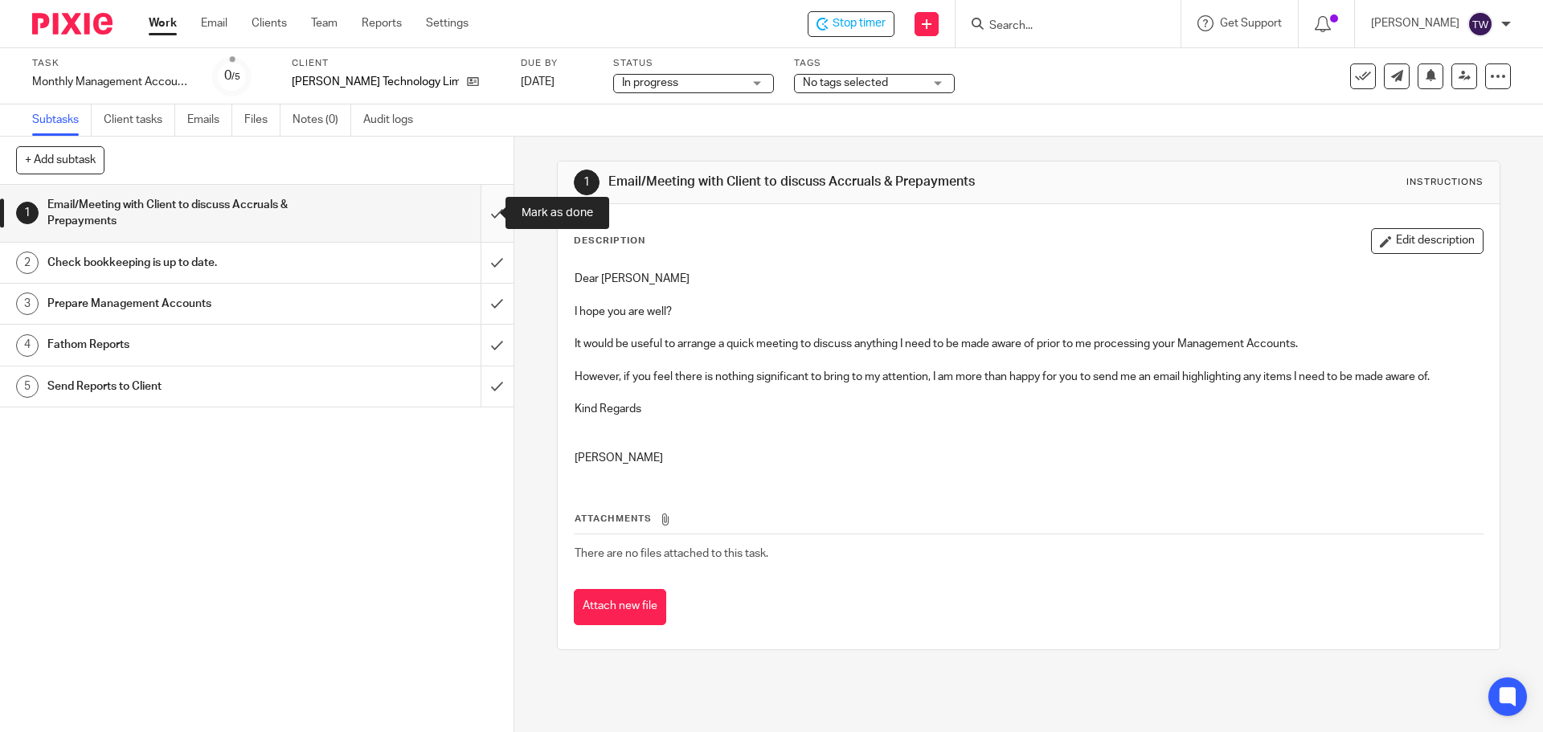
click at [485, 213] on input "submit" at bounding box center [257, 213] width 514 height 57
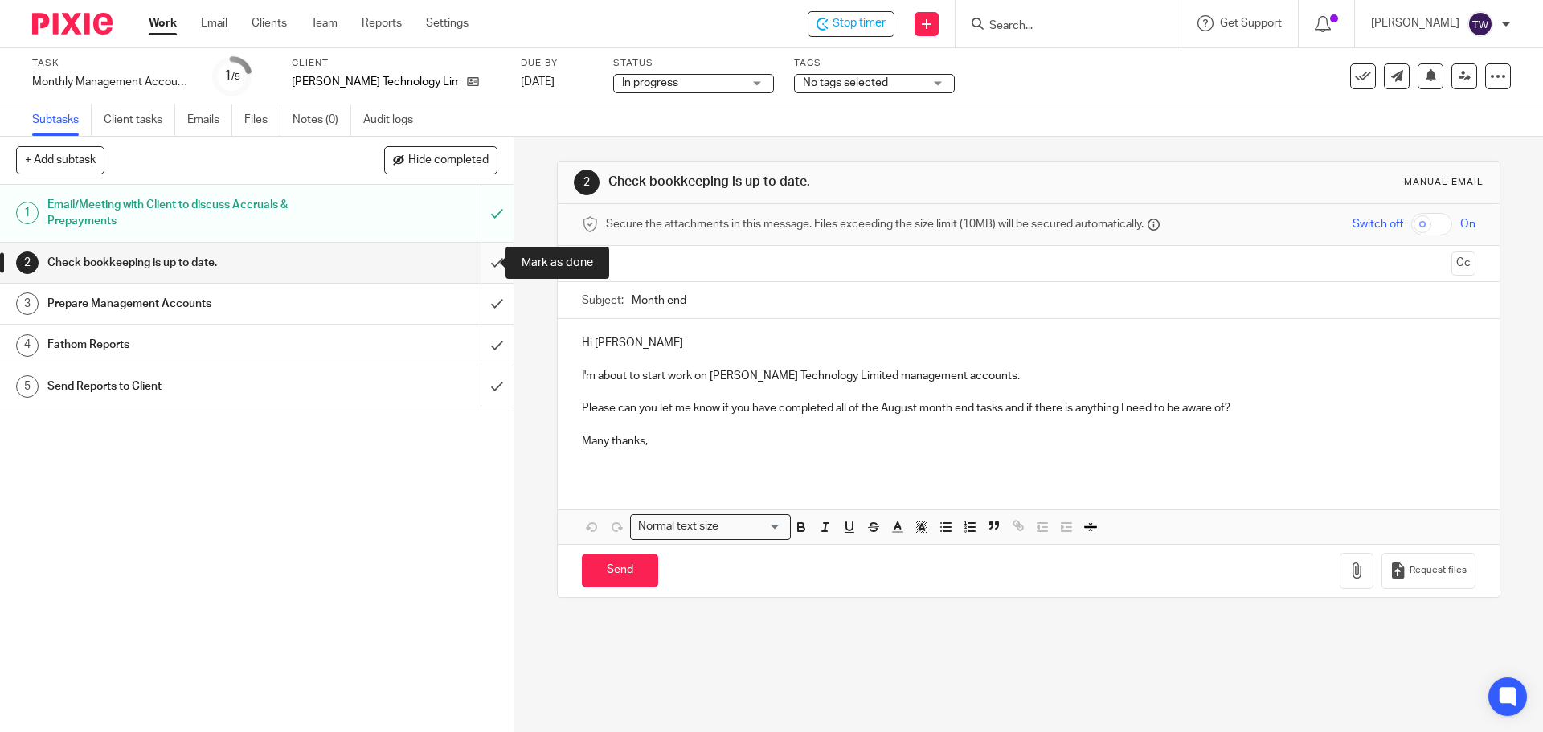
click at [485, 263] on input "submit" at bounding box center [257, 263] width 514 height 40
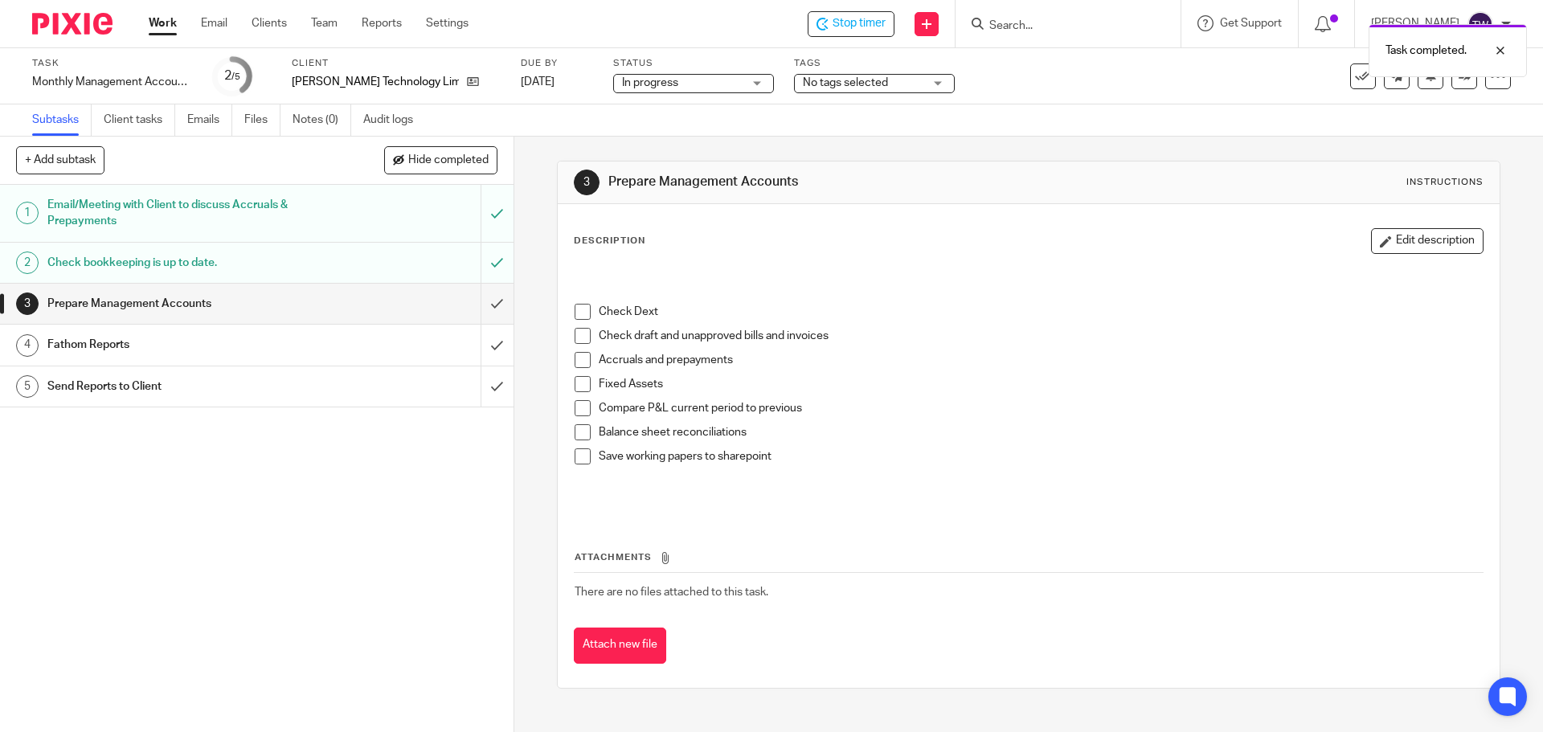
click at [575, 309] on span at bounding box center [583, 312] width 16 height 16
click at [582, 338] on span at bounding box center [583, 336] width 16 height 16
